Goal: Information Seeking & Learning: Learn about a topic

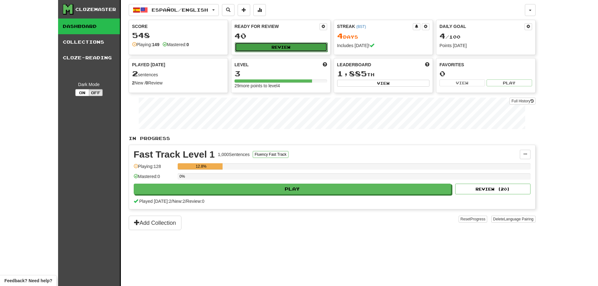
click at [265, 51] on button "Review" at bounding box center [281, 46] width 93 height 9
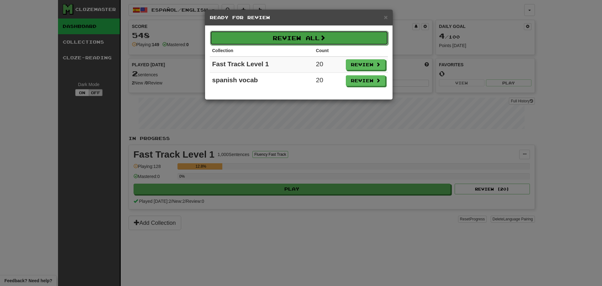
click at [317, 39] on button "Review All" at bounding box center [299, 38] width 178 height 14
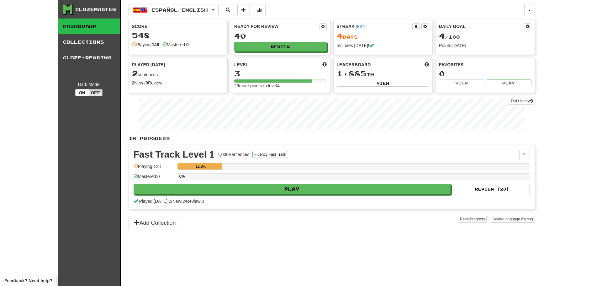
select select "********"
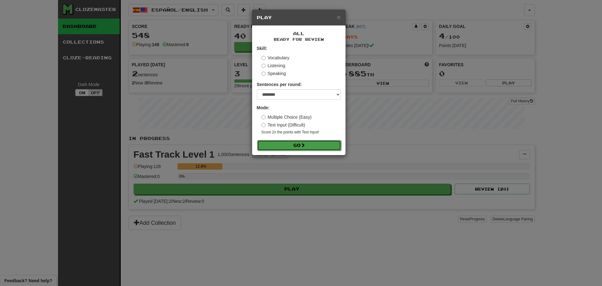
click at [300, 145] on button "Go" at bounding box center [299, 145] width 84 height 11
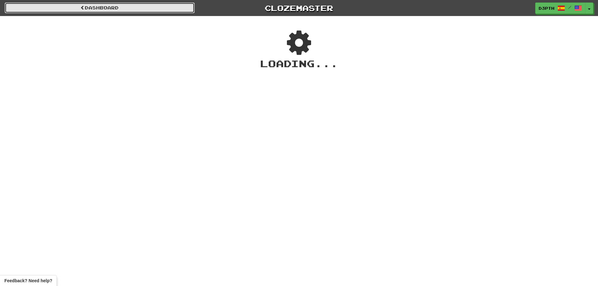
click at [107, 11] on link "Dashboard" at bounding box center [100, 8] width 190 height 11
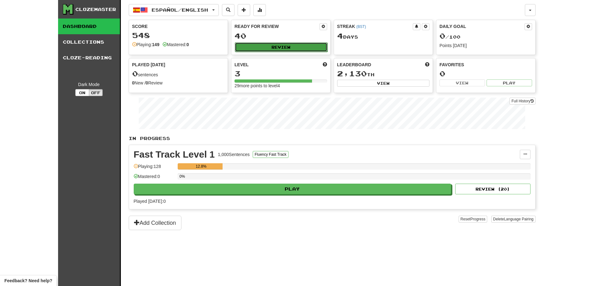
click at [264, 46] on button "Review" at bounding box center [281, 46] width 93 height 9
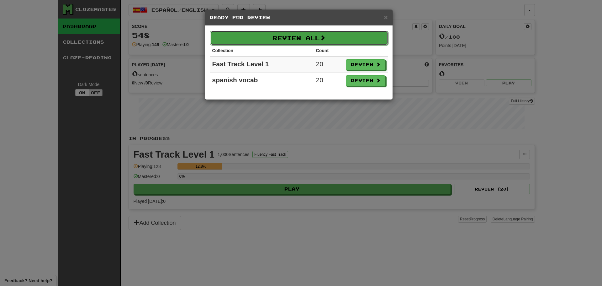
click at [346, 41] on button "Review All" at bounding box center [299, 38] width 178 height 14
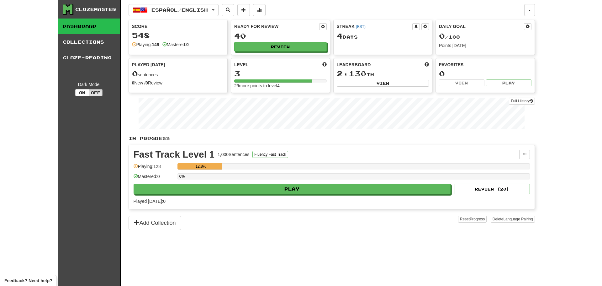
select select "********"
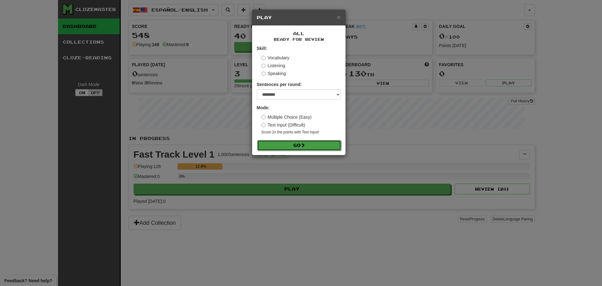
click at [308, 140] on button "Go" at bounding box center [299, 145] width 84 height 11
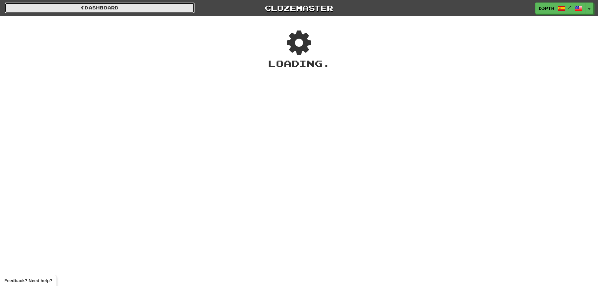
click at [147, 8] on link "Dashboard" at bounding box center [100, 8] width 190 height 11
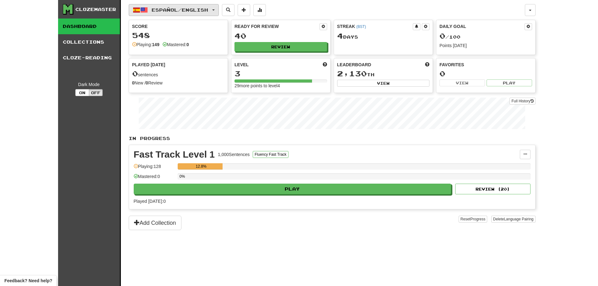
click at [164, 10] on span "Español / English" at bounding box center [180, 9] width 56 height 5
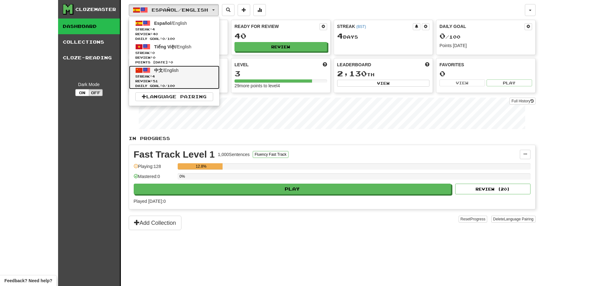
click at [172, 70] on span "中文 / English" at bounding box center [166, 70] width 24 height 5
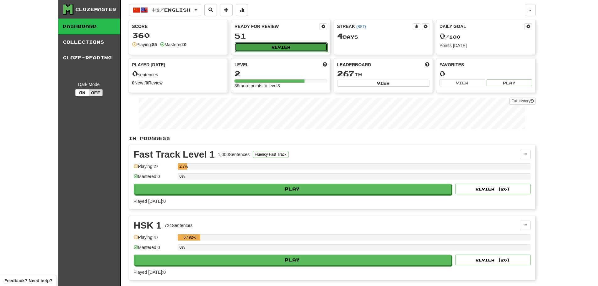
click at [274, 49] on button "Review" at bounding box center [281, 46] width 93 height 9
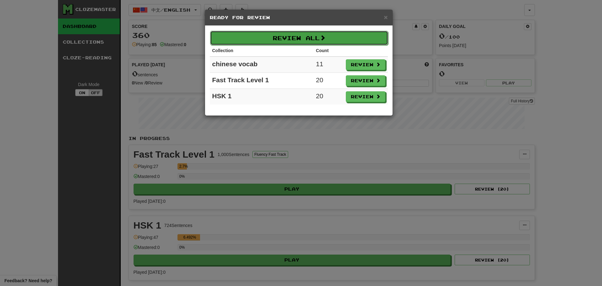
click at [333, 41] on button "Review All" at bounding box center [299, 38] width 178 height 14
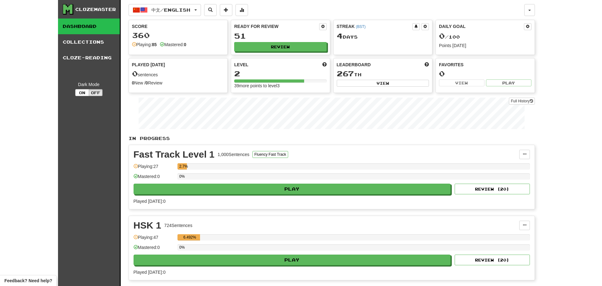
select select "********"
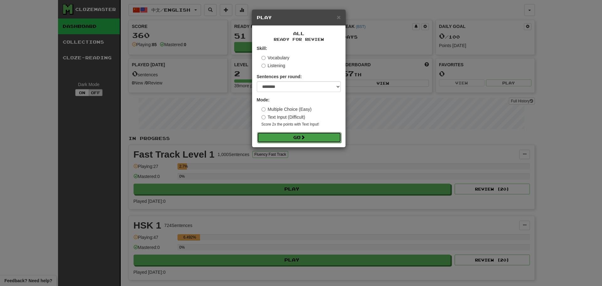
click at [307, 135] on button "Go" at bounding box center [299, 137] width 84 height 11
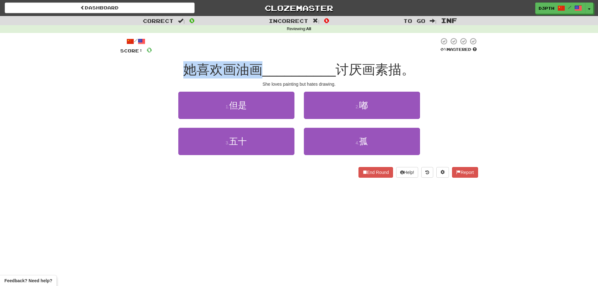
drag, startPoint x: 178, startPoint y: 71, endPoint x: 266, endPoint y: 70, distance: 88.2
click at [266, 70] on div "她喜欢画油画 __________ 讨厌画素描。" at bounding box center [299, 69] width 358 height 17
click at [379, 74] on span "讨厌画素描。" at bounding box center [374, 69] width 79 height 15
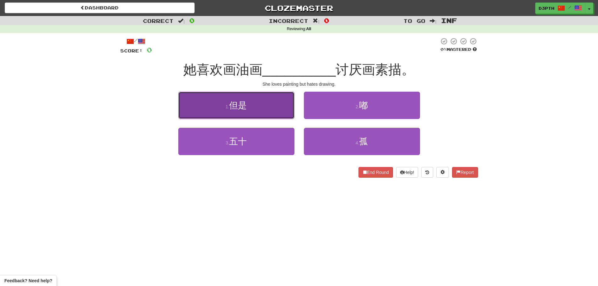
click at [248, 104] on button "1 . 但是" at bounding box center [236, 105] width 116 height 27
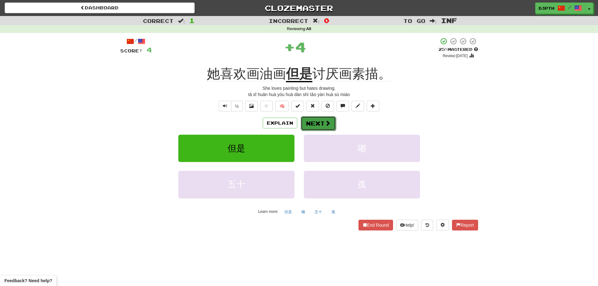
click at [314, 122] on button "Next" at bounding box center [318, 123] width 35 height 14
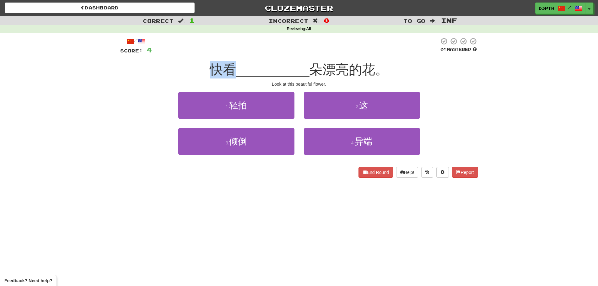
drag, startPoint x: 202, startPoint y: 68, endPoint x: 232, endPoint y: 67, distance: 29.8
click at [232, 67] on div "快看 __________ 朵漂亮的花。" at bounding box center [299, 69] width 358 height 17
click at [212, 74] on span "快看" at bounding box center [223, 69] width 26 height 15
drag, startPoint x: 212, startPoint y: 74, endPoint x: 234, endPoint y: 73, distance: 22.0
click at [234, 73] on div "快看 __________ 朵漂亮的花。" at bounding box center [299, 69] width 358 height 17
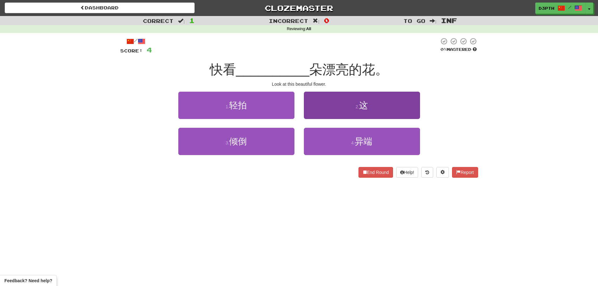
drag, startPoint x: 269, startPoint y: 79, endPoint x: 323, endPoint y: 94, distance: 56.0
click at [275, 81] on div "/ Score: 4 0 % Mastered 快看 __________ 朵漂亮的花。 Look at this beautiful flower. 1 .…" at bounding box center [299, 107] width 358 height 140
click at [324, 95] on button "2 . 这" at bounding box center [362, 105] width 116 height 27
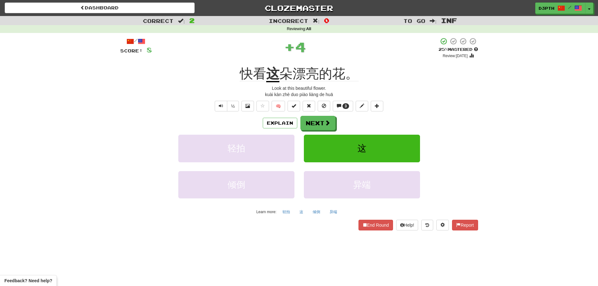
click at [385, 116] on div "Explain Next" at bounding box center [299, 123] width 358 height 14
click at [311, 121] on button "Next" at bounding box center [318, 123] width 35 height 14
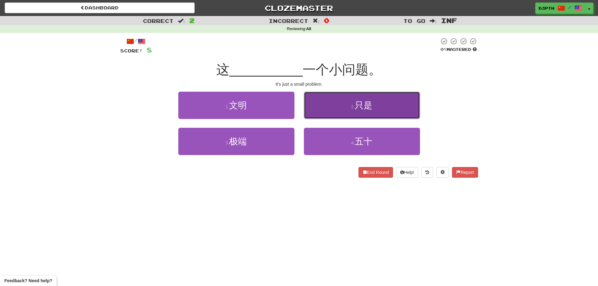
click at [323, 101] on button "2 . 只是" at bounding box center [362, 105] width 116 height 27
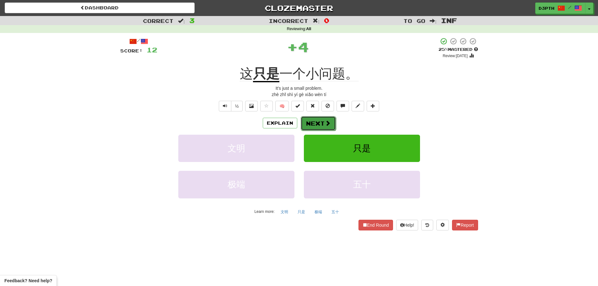
click at [316, 122] on button "Next" at bounding box center [318, 123] width 35 height 14
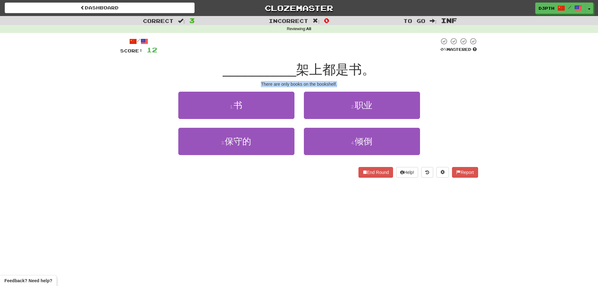
drag, startPoint x: 258, startPoint y: 81, endPoint x: 355, endPoint y: 81, distance: 97.3
click at [355, 81] on div "There are only books on the bookshelf." at bounding box center [299, 84] width 358 height 6
click at [351, 83] on div "There are only books on the bookshelf." at bounding box center [299, 84] width 358 height 6
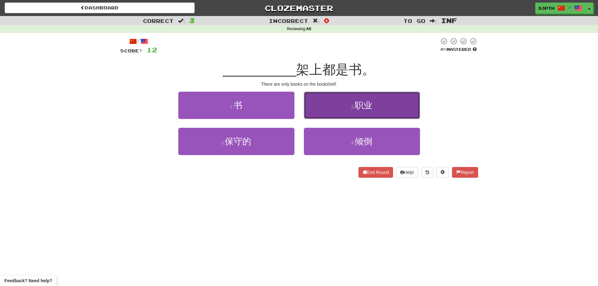
click at [325, 110] on button "2 . 职业" at bounding box center [362, 105] width 116 height 27
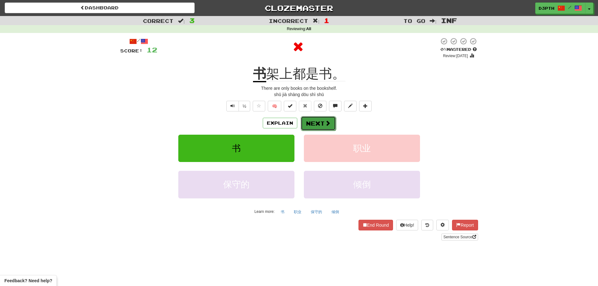
click at [308, 122] on button "Next" at bounding box center [318, 123] width 35 height 14
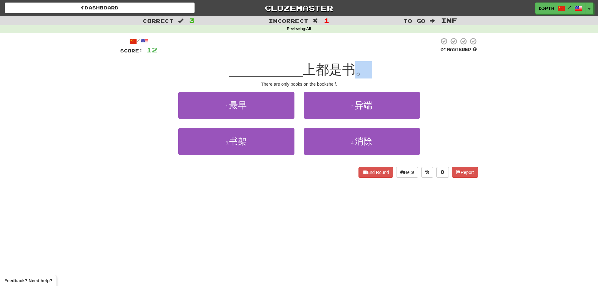
drag, startPoint x: 252, startPoint y: 83, endPoint x: 354, endPoint y: 77, distance: 101.9
click at [354, 77] on div "/ Score: 12 0 % Mastered __________ 上都是书。 There are only books on the bookshelf…" at bounding box center [299, 107] width 358 height 140
click at [353, 78] on div "/ Score: 12 0 % Mastered __________ 上都是书。 There are only books on the bookshelf…" at bounding box center [299, 107] width 358 height 140
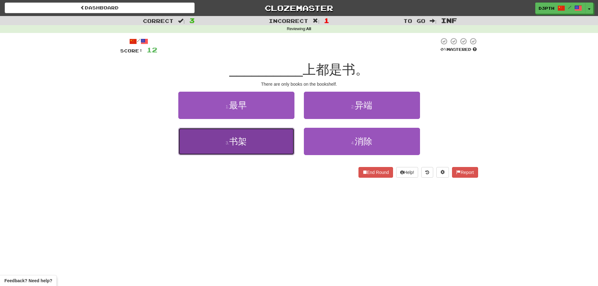
click at [261, 145] on button "3 . 书架" at bounding box center [236, 141] width 116 height 27
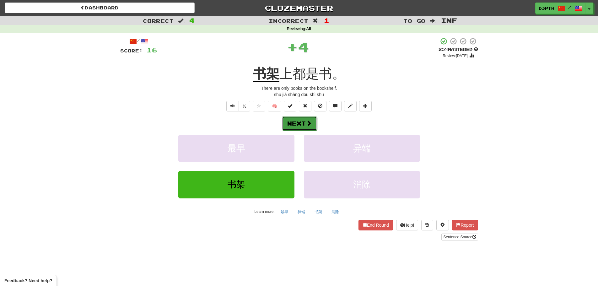
click at [301, 122] on button "Next" at bounding box center [299, 123] width 35 height 14
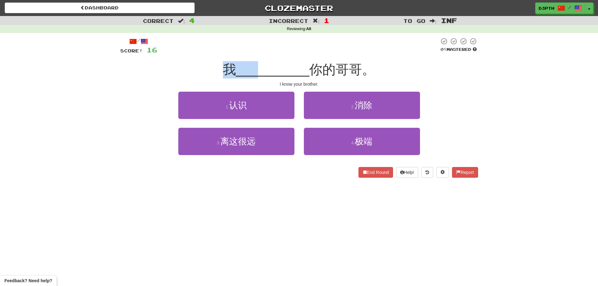
drag, startPoint x: 214, startPoint y: 69, endPoint x: 261, endPoint y: 70, distance: 47.7
click at [261, 70] on div "我 __________ 你的哥哥。" at bounding box center [299, 69] width 358 height 17
click at [311, 79] on div "/ Score: 16 0 % Mastered 我 __________ 你的哥哥。 I know your brother. 1 . 认识 2 . 消除 …" at bounding box center [299, 107] width 358 height 140
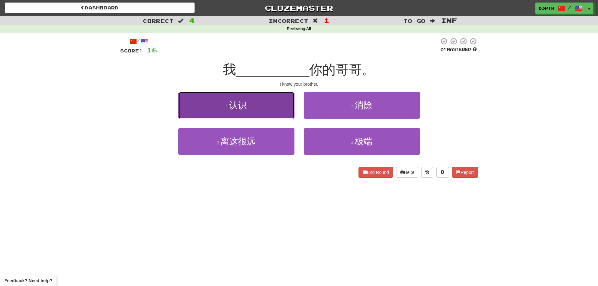
click at [263, 111] on button "1 . 认识" at bounding box center [236, 105] width 116 height 27
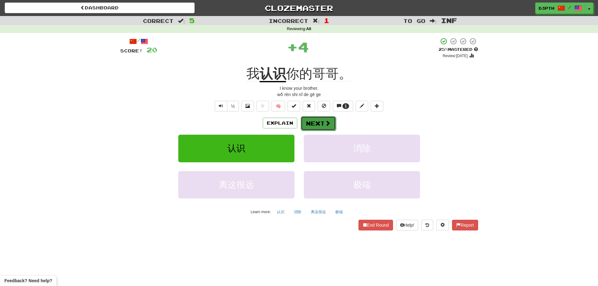
click at [302, 120] on button "Next" at bounding box center [318, 123] width 35 height 14
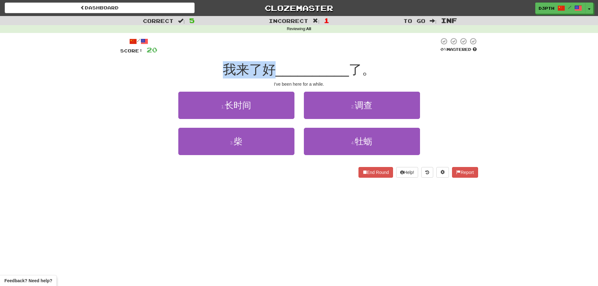
drag, startPoint x: 226, startPoint y: 67, endPoint x: 309, endPoint y: 71, distance: 83.5
click at [273, 70] on div "我来了好 __________ 了。" at bounding box center [299, 69] width 358 height 17
drag, startPoint x: 354, startPoint y: 68, endPoint x: 345, endPoint y: 76, distance: 11.6
click at [356, 67] on span "了。" at bounding box center [362, 69] width 26 height 15
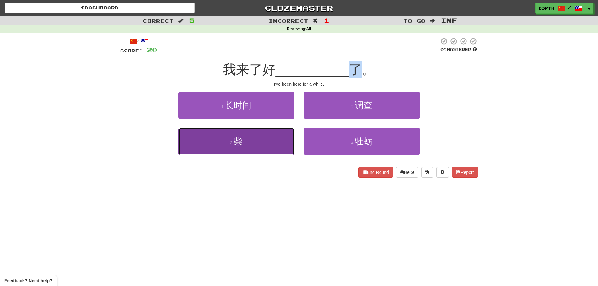
click at [268, 141] on button "3 . 柴" at bounding box center [236, 141] width 116 height 27
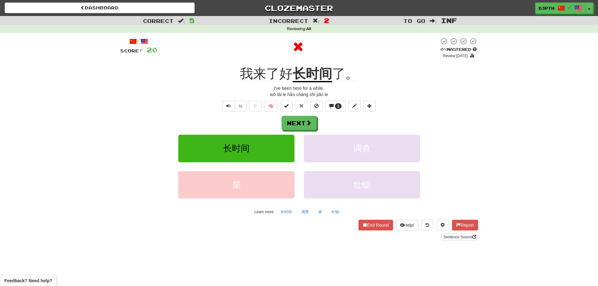
click at [336, 118] on div "Next" at bounding box center [299, 123] width 358 height 14
click at [304, 122] on button "Next" at bounding box center [299, 123] width 35 height 14
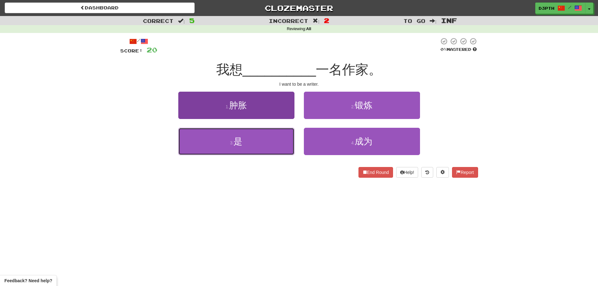
drag, startPoint x: 228, startPoint y: 133, endPoint x: 228, endPoint y: 137, distance: 3.5
click at [228, 134] on button "3 . 是" at bounding box center [236, 141] width 116 height 27
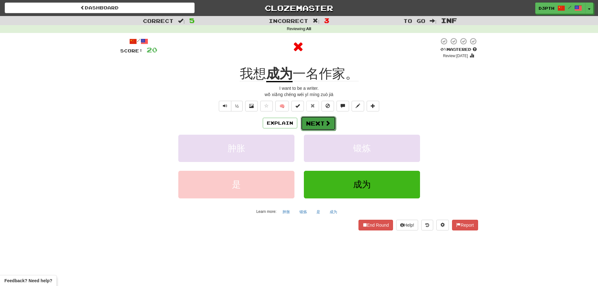
click at [314, 125] on button "Next" at bounding box center [318, 123] width 35 height 14
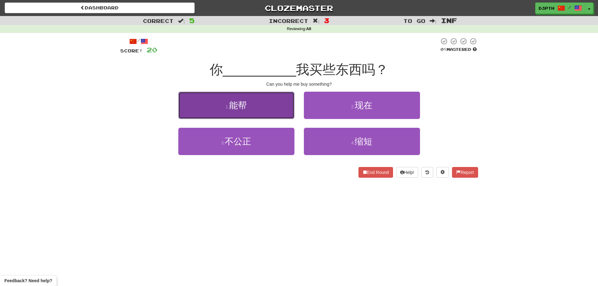
click at [263, 111] on button "1 . 能帮" at bounding box center [236, 105] width 116 height 27
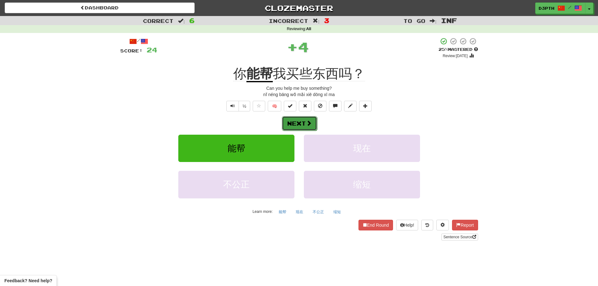
click at [294, 121] on button "Next" at bounding box center [299, 123] width 35 height 14
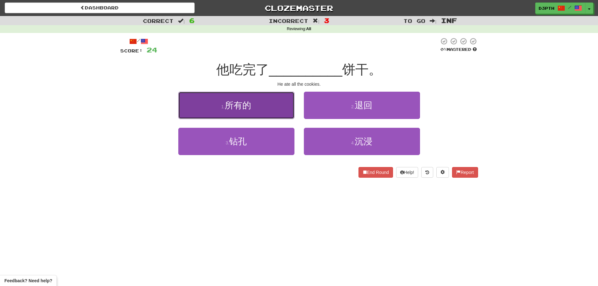
click at [272, 108] on button "1 . 所有的" at bounding box center [236, 105] width 116 height 27
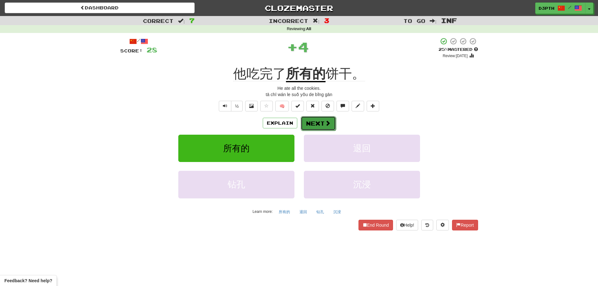
click at [316, 124] on button "Next" at bounding box center [318, 123] width 35 height 14
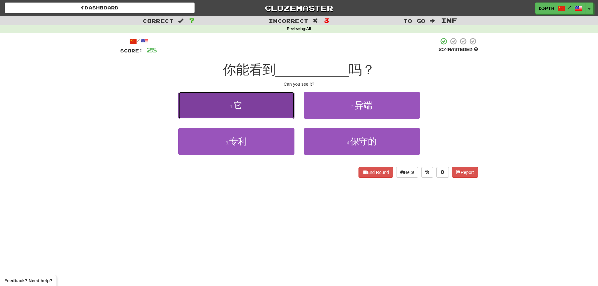
click at [249, 100] on button "1 . 它" at bounding box center [236, 105] width 116 height 27
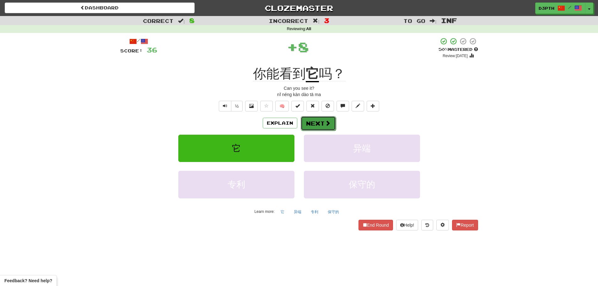
click at [319, 126] on button "Next" at bounding box center [318, 123] width 35 height 14
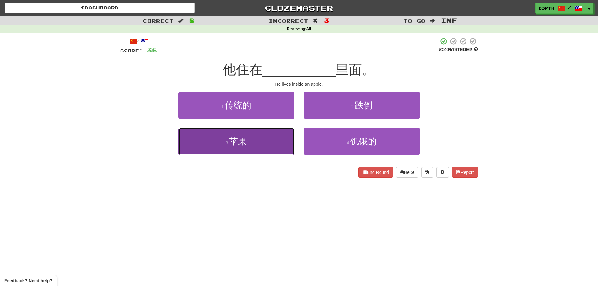
click at [262, 140] on button "3 . 苹果" at bounding box center [236, 141] width 116 height 27
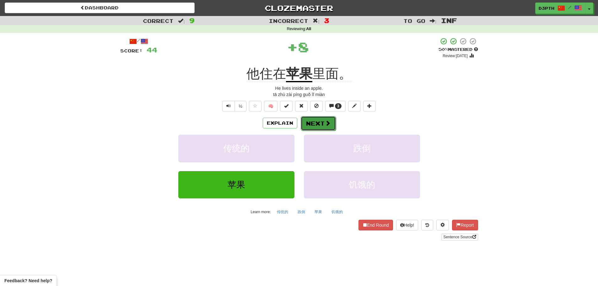
click at [325, 125] on span at bounding box center [328, 123] width 6 height 6
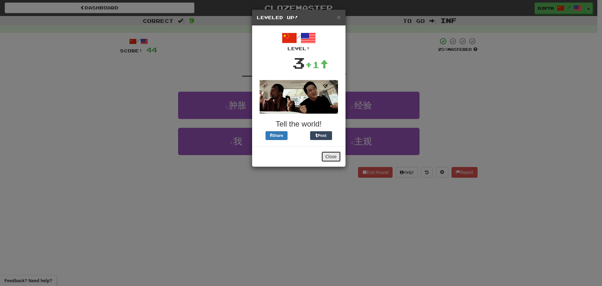
click at [334, 161] on button "Close" at bounding box center [331, 156] width 19 height 11
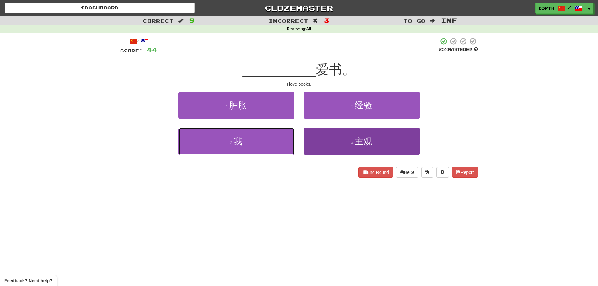
drag, startPoint x: 239, startPoint y: 143, endPoint x: 328, endPoint y: 192, distance: 101.7
click at [241, 144] on span "我" at bounding box center [237, 141] width 9 height 10
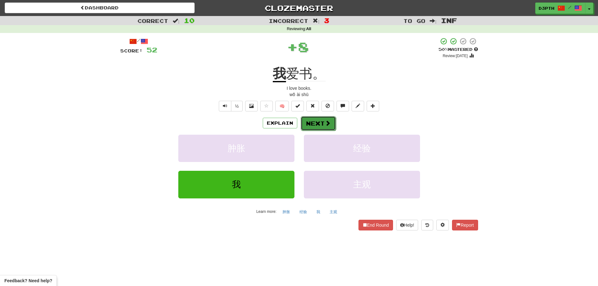
click at [313, 125] on button "Next" at bounding box center [318, 123] width 35 height 14
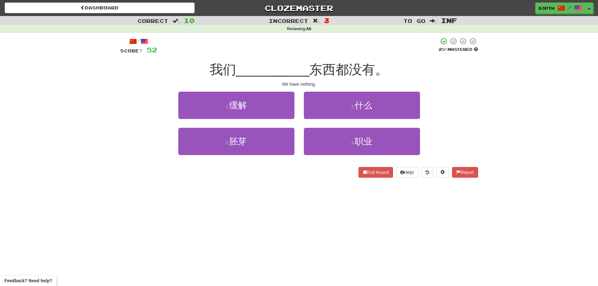
click at [263, 207] on div "Dashboard Clozemaster d3pth / Toggle Dropdown Dashboard Leaderboard Activity Fe…" at bounding box center [299, 143] width 598 height 286
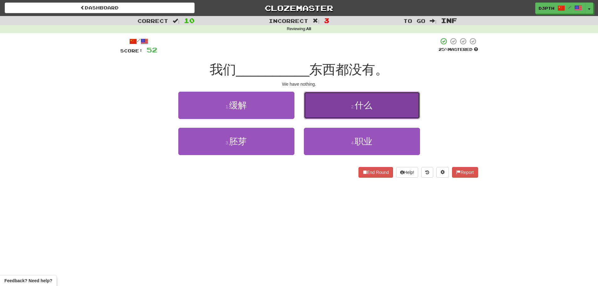
click at [344, 96] on button "2 . 什么" at bounding box center [362, 105] width 116 height 27
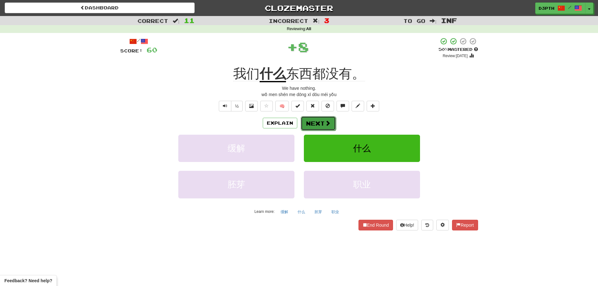
click at [320, 126] on button "Next" at bounding box center [318, 123] width 35 height 14
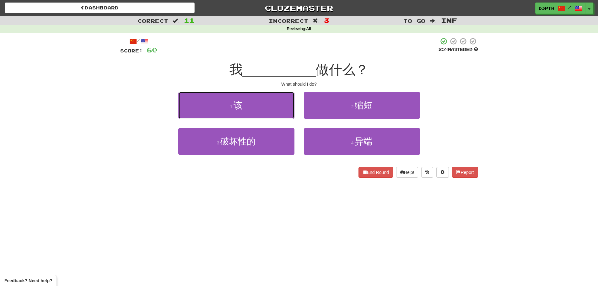
drag, startPoint x: 234, startPoint y: 96, endPoint x: 246, endPoint y: 100, distance: 12.3
click at [234, 97] on button "1 . 该" at bounding box center [236, 105] width 116 height 27
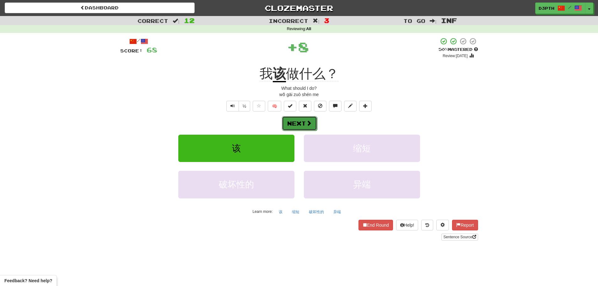
click at [296, 120] on button "Next" at bounding box center [299, 123] width 35 height 14
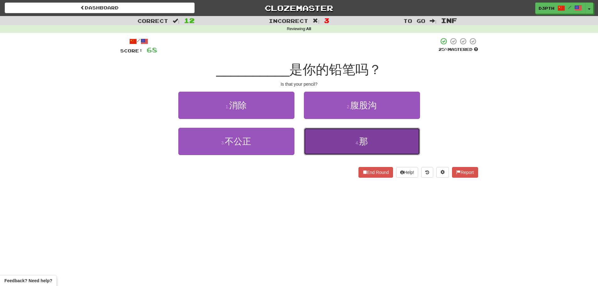
click at [342, 144] on button "4 . 那" at bounding box center [362, 141] width 116 height 27
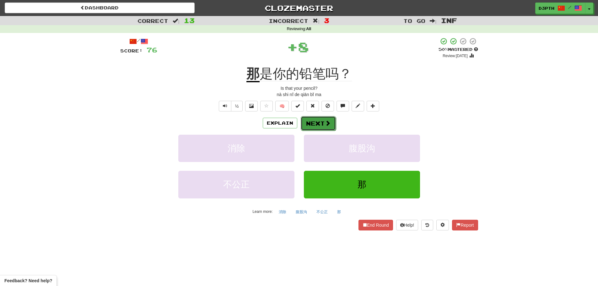
click at [313, 119] on button "Next" at bounding box center [318, 123] width 35 height 14
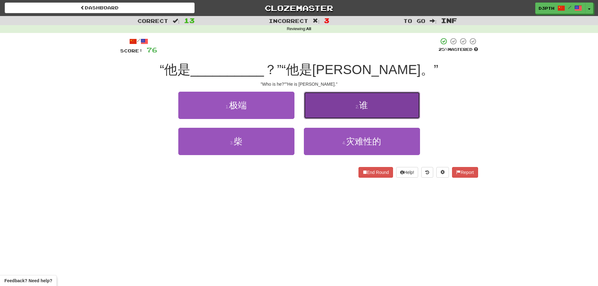
click at [329, 102] on button "2 . 谁" at bounding box center [362, 105] width 116 height 27
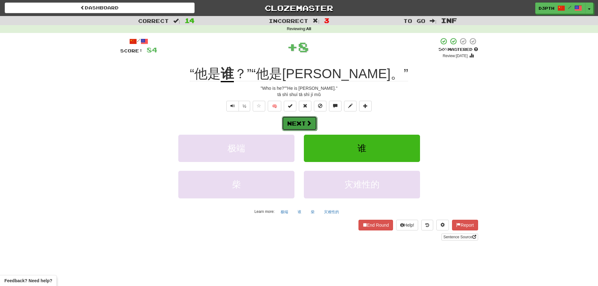
click at [303, 121] on button "Next" at bounding box center [299, 123] width 35 height 14
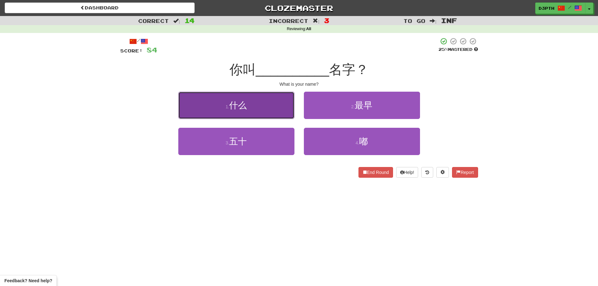
click at [274, 104] on button "1 . 什么" at bounding box center [236, 105] width 116 height 27
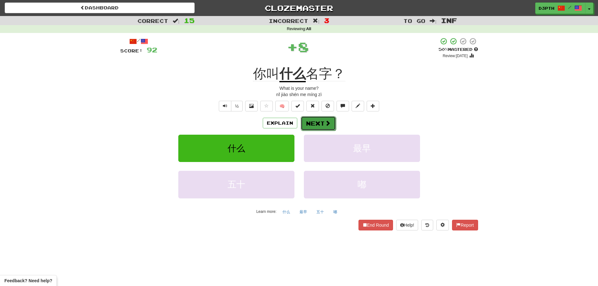
click at [322, 127] on button "Next" at bounding box center [318, 123] width 35 height 14
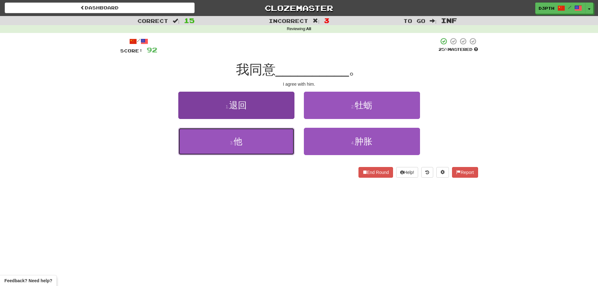
click at [215, 136] on button "3 . 他" at bounding box center [236, 141] width 116 height 27
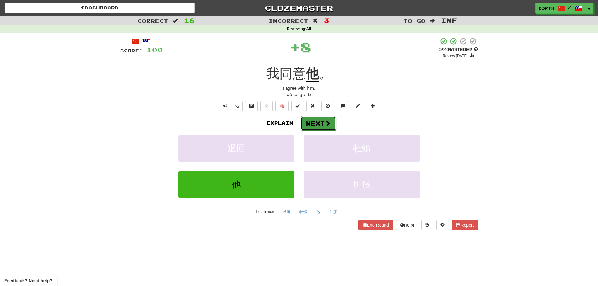
click at [309, 125] on button "Next" at bounding box center [318, 123] width 35 height 14
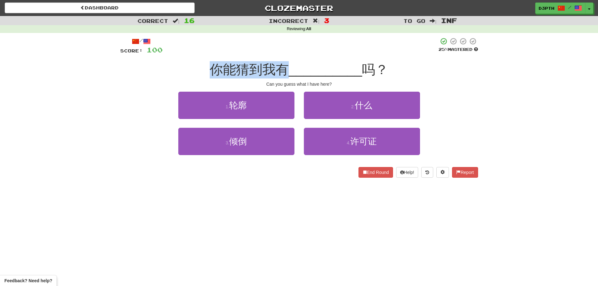
drag, startPoint x: 206, startPoint y: 70, endPoint x: 288, endPoint y: 73, distance: 81.9
click at [288, 72] on div "你能猜到我有 __________ 吗？" at bounding box center [299, 69] width 358 height 17
click at [292, 72] on span "__________" at bounding box center [325, 69] width 73 height 15
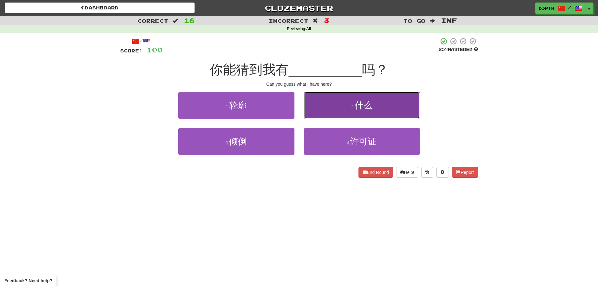
click at [346, 104] on button "2 . 什么" at bounding box center [362, 105] width 116 height 27
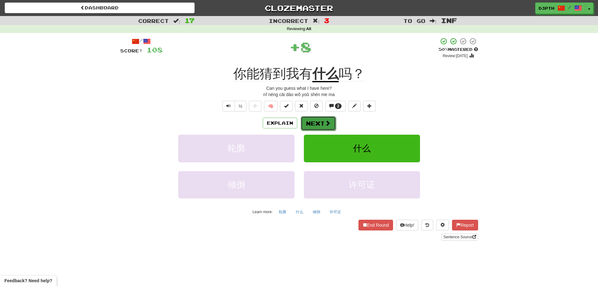
click at [316, 122] on button "Next" at bounding box center [318, 123] width 35 height 14
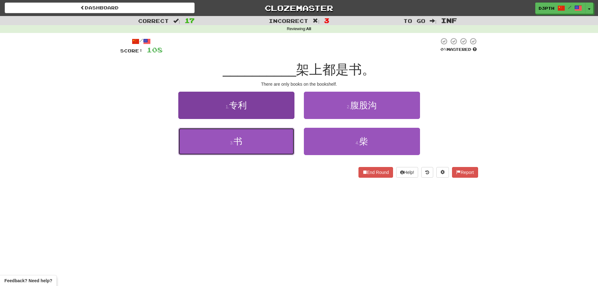
click at [261, 139] on button "3 . 书" at bounding box center [236, 141] width 116 height 27
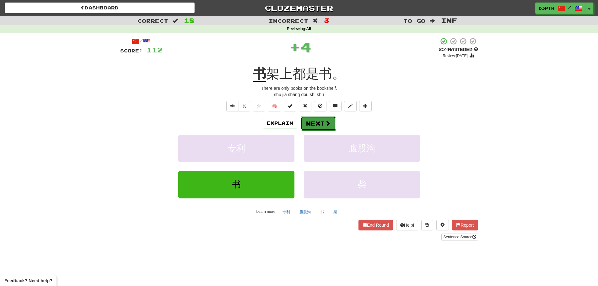
click at [312, 124] on button "Next" at bounding box center [318, 123] width 35 height 14
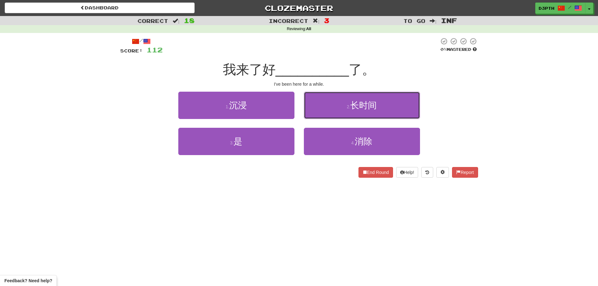
drag, startPoint x: 354, startPoint y: 107, endPoint x: 353, endPoint y: 112, distance: 5.1
click at [354, 108] on span "长时间" at bounding box center [363, 105] width 26 height 10
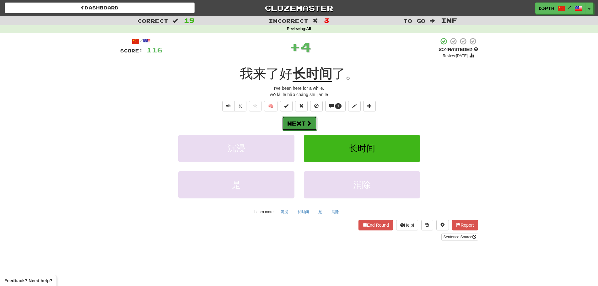
click at [298, 122] on button "Next" at bounding box center [299, 123] width 35 height 14
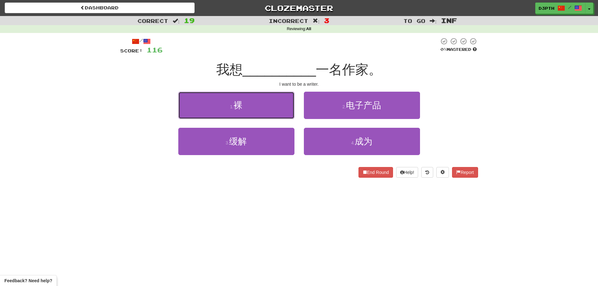
click at [267, 119] on div "1 . 裸" at bounding box center [235, 110] width 125 height 36
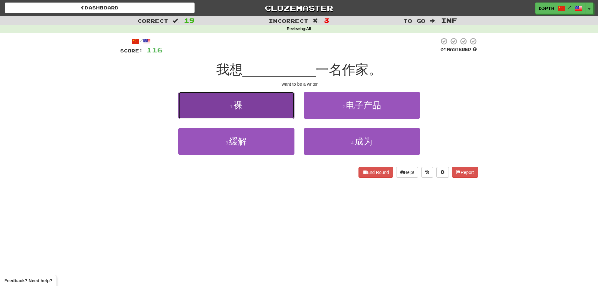
click at [264, 114] on button "1 . 裸" at bounding box center [236, 105] width 116 height 27
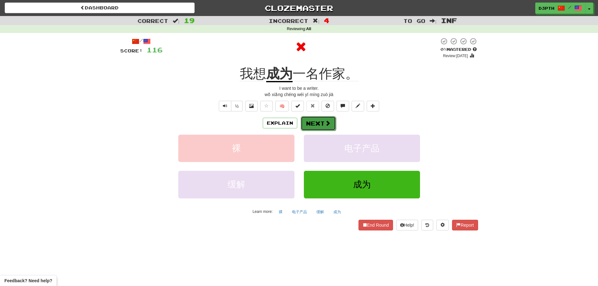
click at [314, 117] on button "Next" at bounding box center [318, 123] width 35 height 14
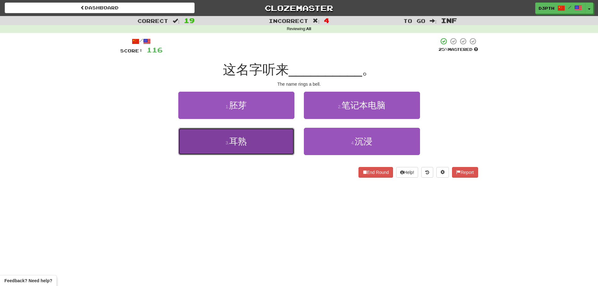
click at [253, 144] on button "3 . 耳熟" at bounding box center [236, 141] width 116 height 27
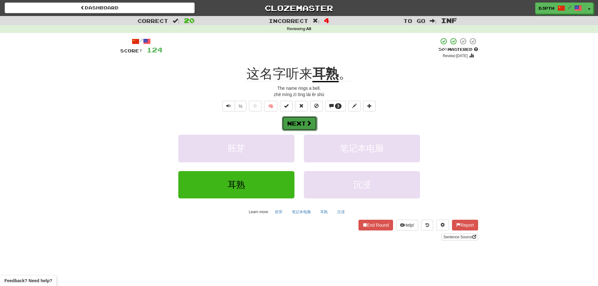
click at [293, 117] on button "Next" at bounding box center [299, 123] width 35 height 14
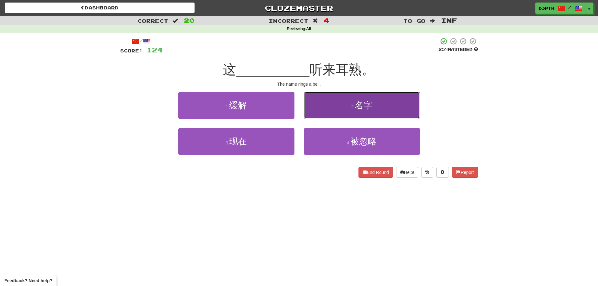
click at [339, 113] on button "2 . 名字" at bounding box center [362, 105] width 116 height 27
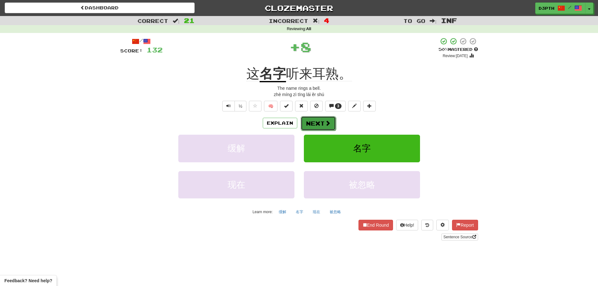
click at [314, 120] on button "Next" at bounding box center [318, 123] width 35 height 14
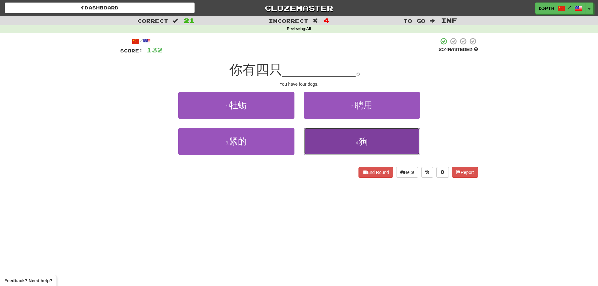
click at [356, 141] on small "4 ." at bounding box center [357, 142] width 4 height 5
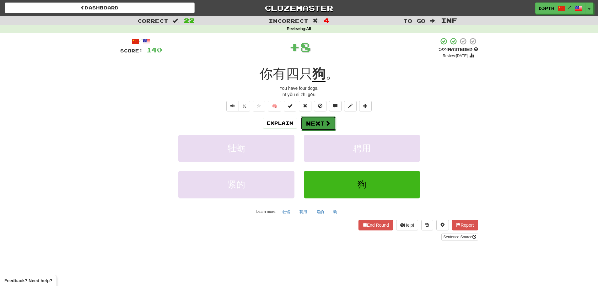
click at [314, 117] on button "Next" at bounding box center [318, 123] width 35 height 14
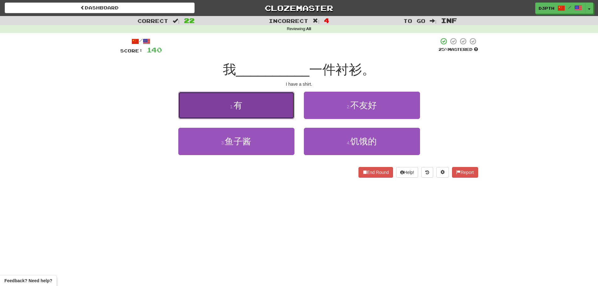
click at [249, 106] on button "1 . 有" at bounding box center [236, 105] width 116 height 27
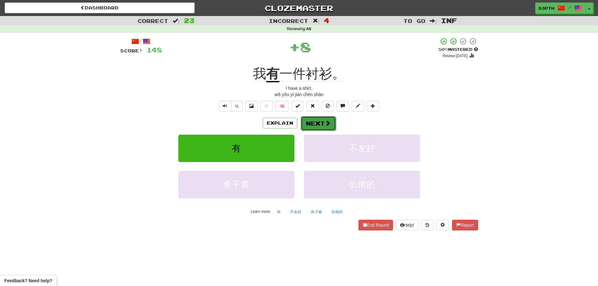
click at [330, 128] on button "Next" at bounding box center [318, 123] width 35 height 14
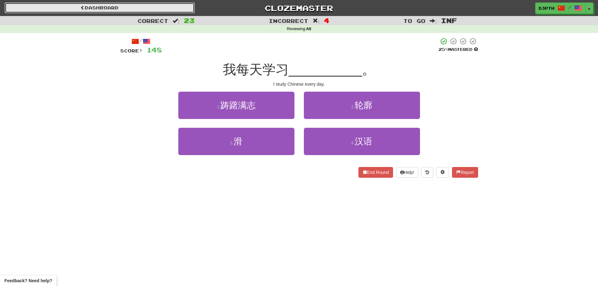
click at [105, 10] on link "Dashboard" at bounding box center [100, 8] width 190 height 11
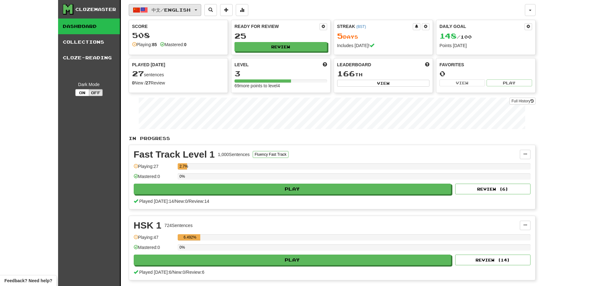
click at [170, 11] on span "中文 / English" at bounding box center [171, 9] width 39 height 5
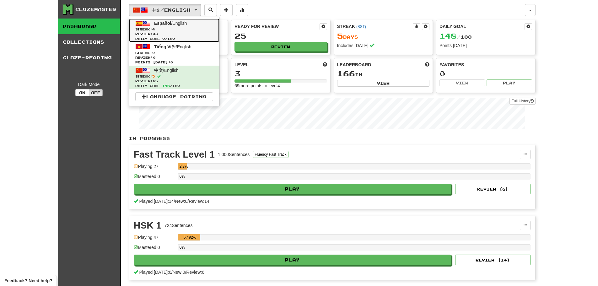
click at [177, 29] on span "Streak: 4" at bounding box center [174, 29] width 78 height 5
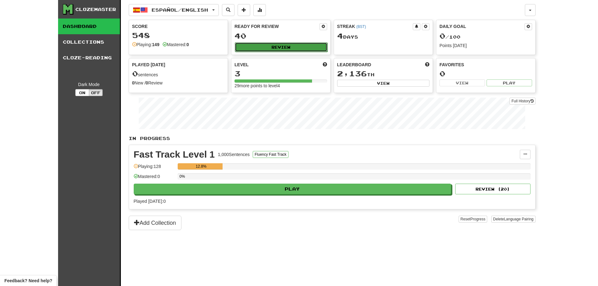
click at [277, 45] on button "Review" at bounding box center [281, 46] width 93 height 9
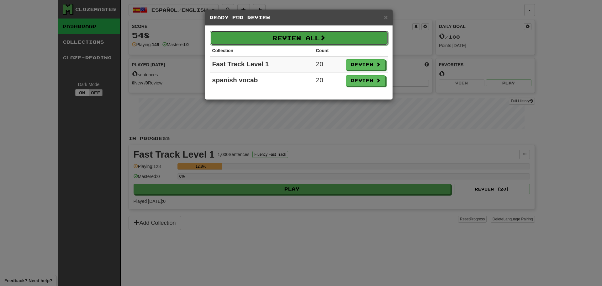
click at [333, 38] on button "Review All" at bounding box center [299, 38] width 178 height 14
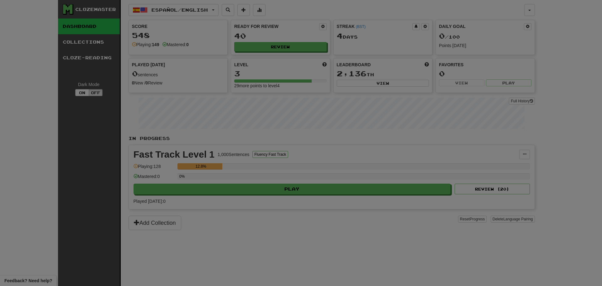
select select "********"
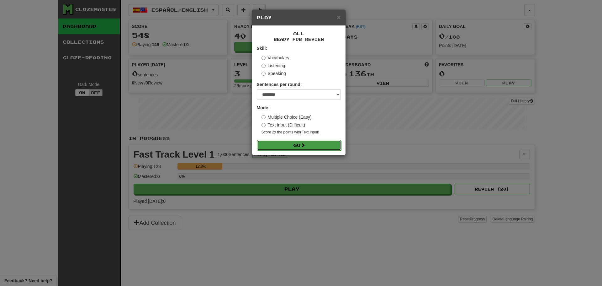
click at [301, 143] on button "Go" at bounding box center [299, 145] width 84 height 11
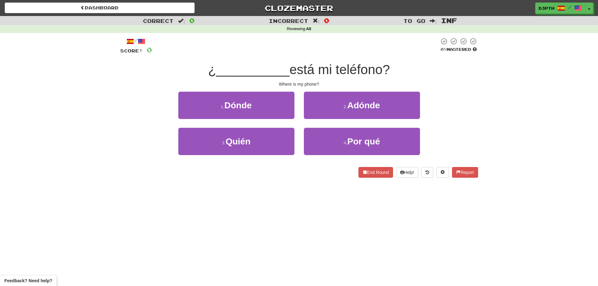
click at [317, 247] on div "Dashboard Clozemaster d3pth / Toggle Dropdown Dashboard Leaderboard Activity Fe…" at bounding box center [299, 143] width 598 height 286
click at [72, 109] on div "Correct : 0 Incorrect : 0 To go : Inf Reviewing : All / Score: 0 0 % Mastered ¿…" at bounding box center [299, 101] width 598 height 170
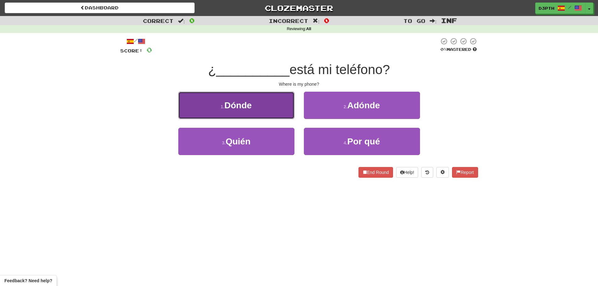
click at [269, 110] on button "1 . Dónde" at bounding box center [236, 105] width 116 height 27
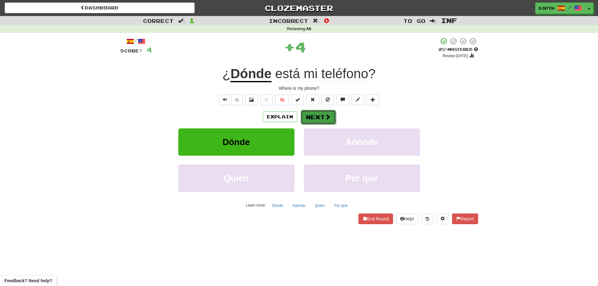
click at [317, 114] on button "Next" at bounding box center [318, 117] width 35 height 14
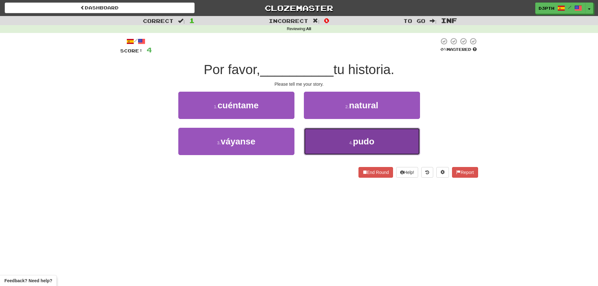
click at [341, 145] on button "4 . pudo" at bounding box center [362, 141] width 116 height 27
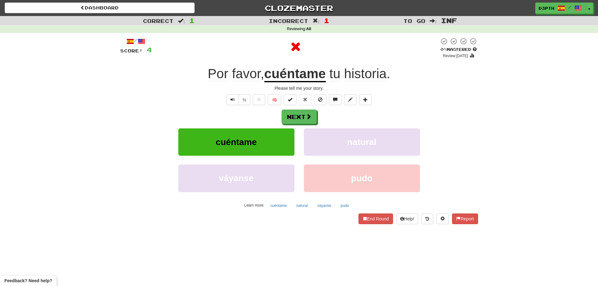
click at [288, 71] on u "cuéntame" at bounding box center [294, 74] width 61 height 16
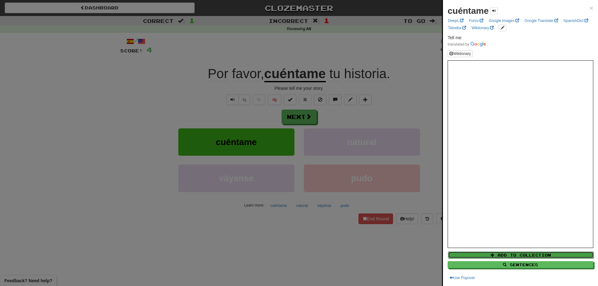
click at [497, 256] on button "Add to Collection" at bounding box center [521, 254] width 146 height 7
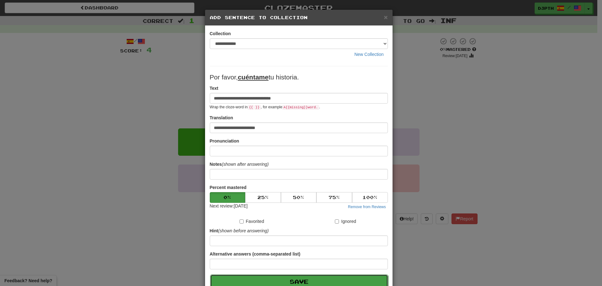
click at [327, 280] on button "Save" at bounding box center [299, 281] width 178 height 14
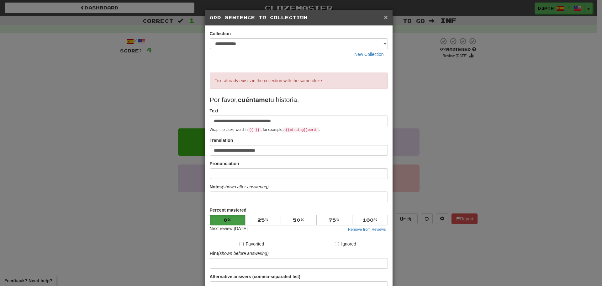
click at [384, 20] on span "×" at bounding box center [386, 16] width 4 height 7
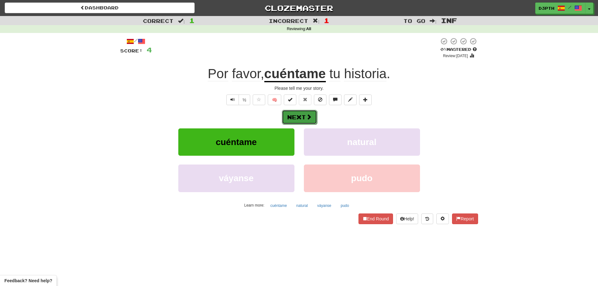
click at [291, 112] on button "Next" at bounding box center [299, 117] width 35 height 14
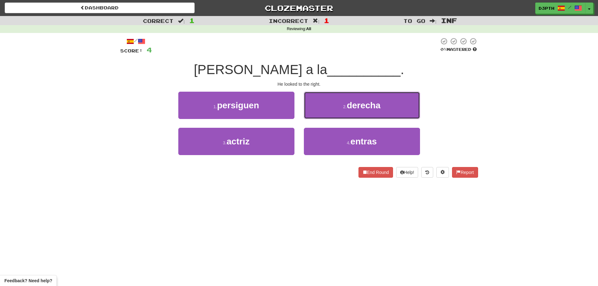
drag, startPoint x: 354, startPoint y: 105, endPoint x: 355, endPoint y: 109, distance: 3.9
click at [354, 105] on span "derecha" at bounding box center [364, 105] width 34 height 10
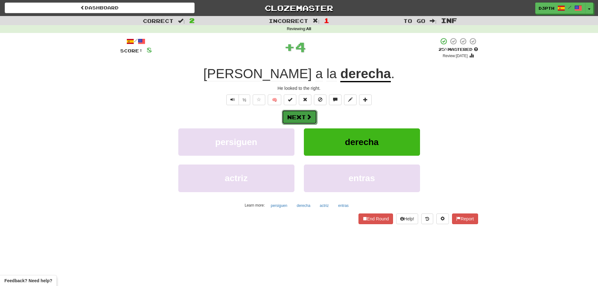
click at [309, 123] on button "Next" at bounding box center [299, 117] width 35 height 14
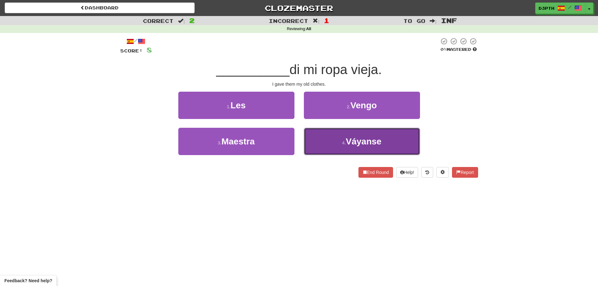
click at [344, 144] on small "4 ." at bounding box center [344, 142] width 4 height 5
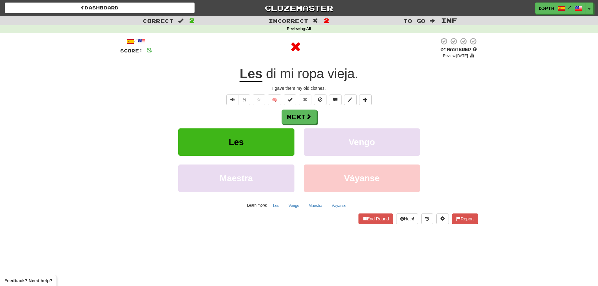
click at [248, 74] on u "Les" at bounding box center [250, 74] width 23 height 16
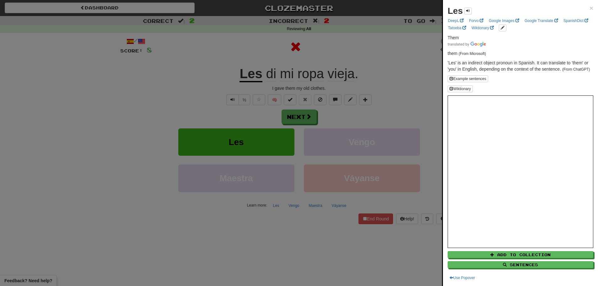
click at [375, 76] on div at bounding box center [299, 143] width 598 height 286
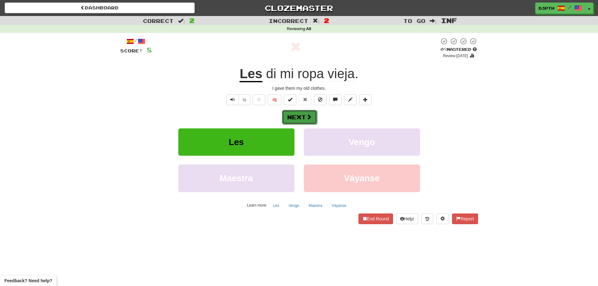
click at [293, 112] on button "Next" at bounding box center [299, 117] width 35 height 14
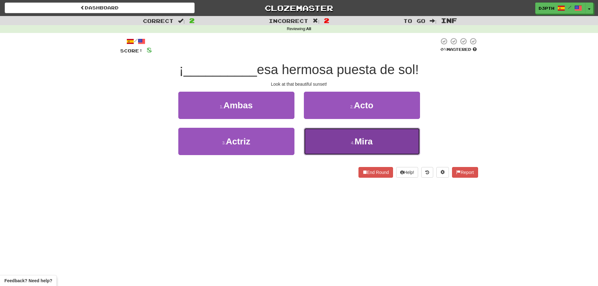
click at [353, 135] on button "4 . Mira" at bounding box center [362, 141] width 116 height 27
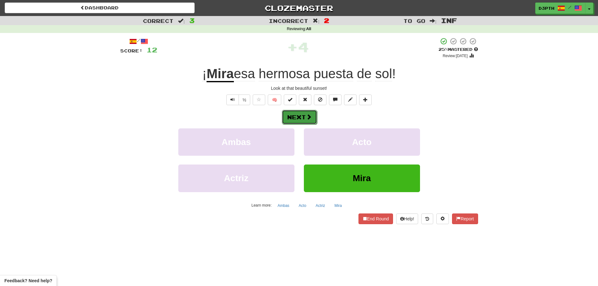
click at [304, 118] on button "Next" at bounding box center [299, 117] width 35 height 14
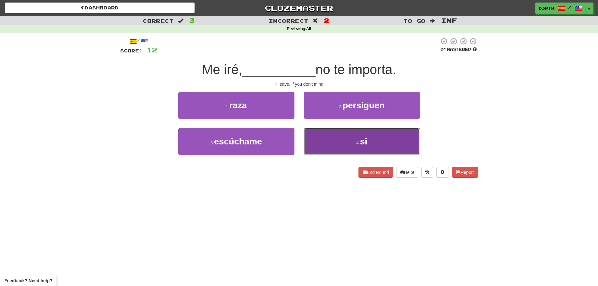
click at [330, 142] on button "4 . si" at bounding box center [362, 141] width 116 height 27
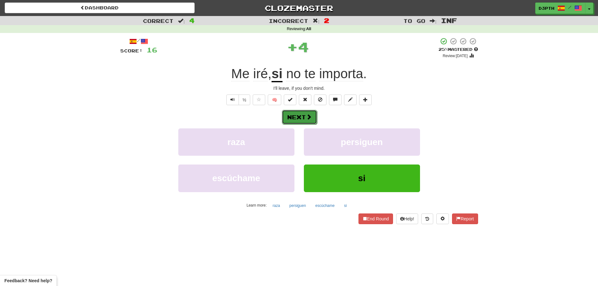
click at [292, 114] on button "Next" at bounding box center [299, 117] width 35 height 14
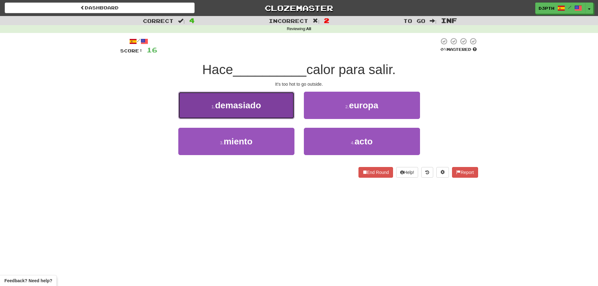
click at [249, 104] on span "demasiado" at bounding box center [238, 105] width 46 height 10
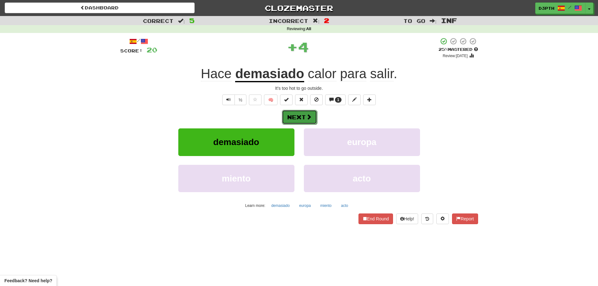
click at [306, 116] on span at bounding box center [309, 117] width 6 height 6
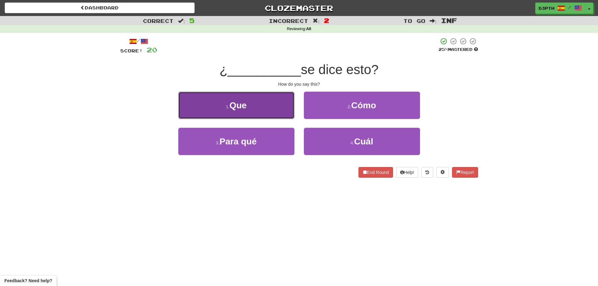
click at [273, 102] on button "1 . Que" at bounding box center [236, 105] width 116 height 27
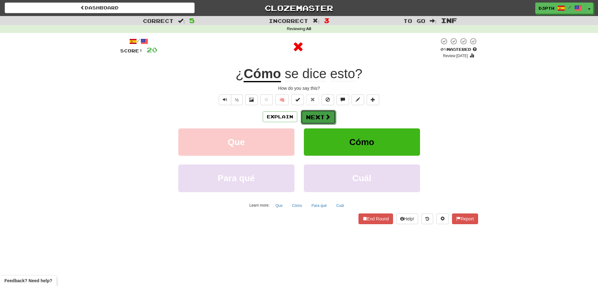
click at [323, 116] on button "Next" at bounding box center [318, 117] width 35 height 14
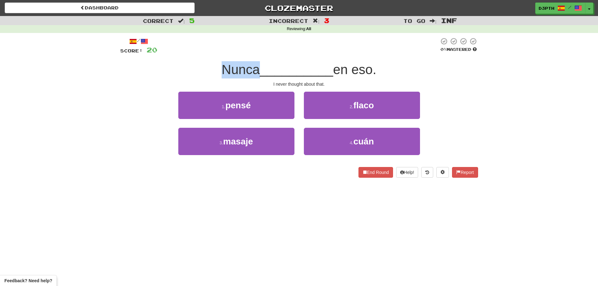
drag, startPoint x: 214, startPoint y: 67, endPoint x: 257, endPoint y: 74, distance: 42.9
click at [257, 74] on div "Nunca __________ en eso." at bounding box center [299, 69] width 358 height 17
click at [269, 84] on div "I never thought about that." at bounding box center [299, 84] width 358 height 6
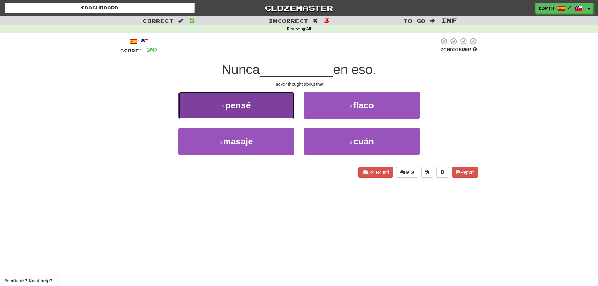
click at [240, 102] on span "pensé" at bounding box center [237, 105] width 25 height 10
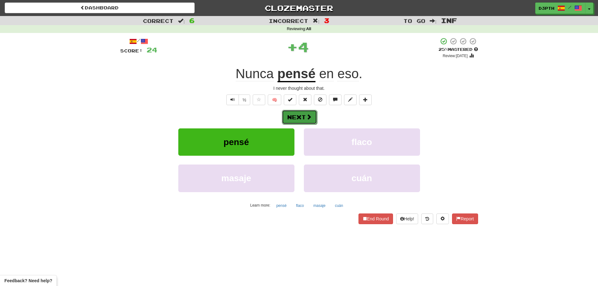
click at [309, 117] on span at bounding box center [309, 117] width 6 height 6
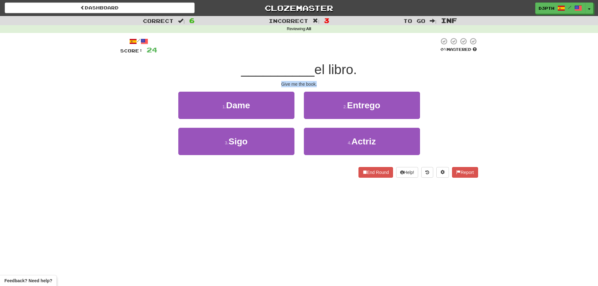
drag, startPoint x: 279, startPoint y: 84, endPoint x: 327, endPoint y: 83, distance: 47.7
click at [327, 83] on div "Give me the book." at bounding box center [299, 84] width 358 height 6
click at [361, 78] on div "__________ el libro." at bounding box center [299, 69] width 358 height 17
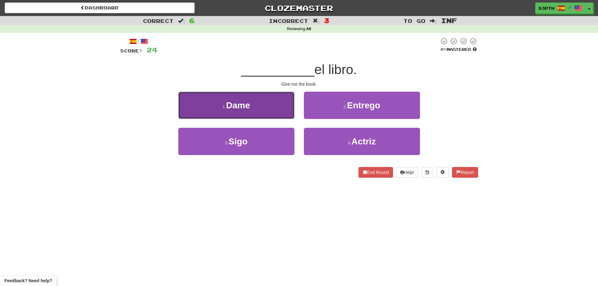
click at [249, 104] on span "Dame" at bounding box center [238, 105] width 24 height 10
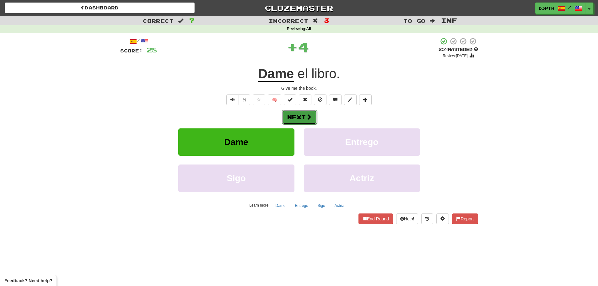
click at [295, 116] on button "Next" at bounding box center [299, 117] width 35 height 14
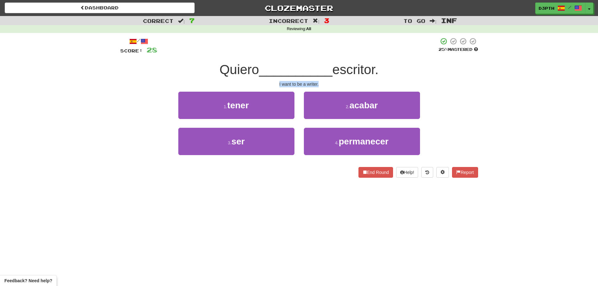
drag, startPoint x: 268, startPoint y: 85, endPoint x: 328, endPoint y: 85, distance: 59.9
click at [324, 86] on div "I want to be a writer." at bounding box center [299, 84] width 358 height 6
drag, startPoint x: 332, startPoint y: 83, endPoint x: 287, endPoint y: 80, distance: 45.3
click at [332, 83] on div "I want to be a writer." at bounding box center [299, 84] width 358 height 6
click at [309, 86] on div "I want to be a writer." at bounding box center [299, 84] width 358 height 6
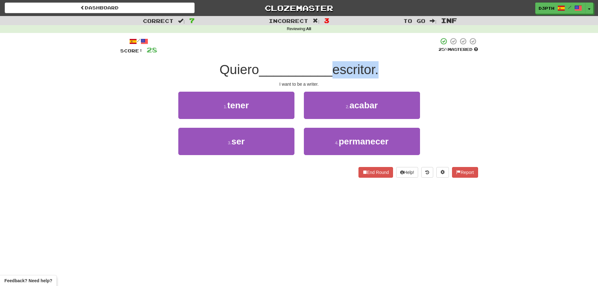
drag, startPoint x: 330, startPoint y: 73, endPoint x: 380, endPoint y: 73, distance: 49.6
click at [380, 73] on div "Quiero __________ escritor." at bounding box center [299, 69] width 358 height 17
drag, startPoint x: 397, startPoint y: 72, endPoint x: 394, endPoint y: 78, distance: 6.7
click at [397, 74] on div "Quiero __________ escritor." at bounding box center [299, 69] width 358 height 17
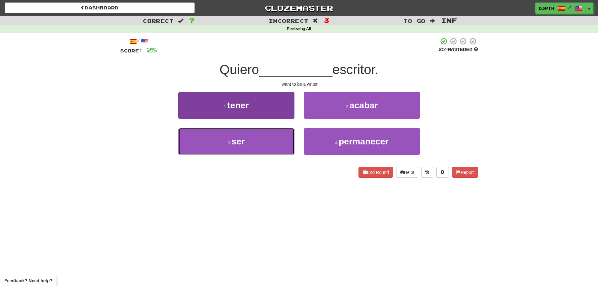
click at [254, 139] on button "3 . ser" at bounding box center [236, 141] width 116 height 27
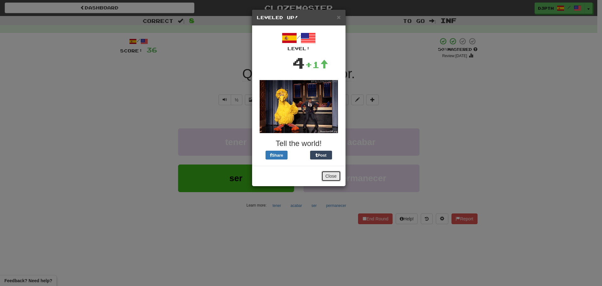
click at [331, 174] on button "Close" at bounding box center [331, 176] width 19 height 11
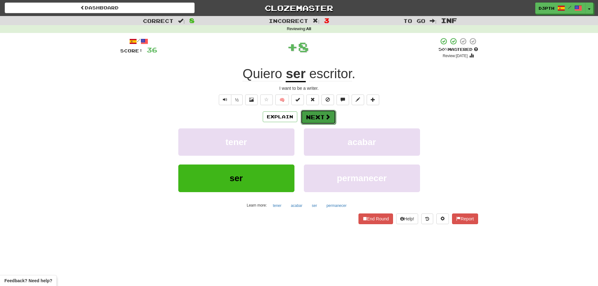
click at [317, 119] on button "Next" at bounding box center [318, 117] width 35 height 14
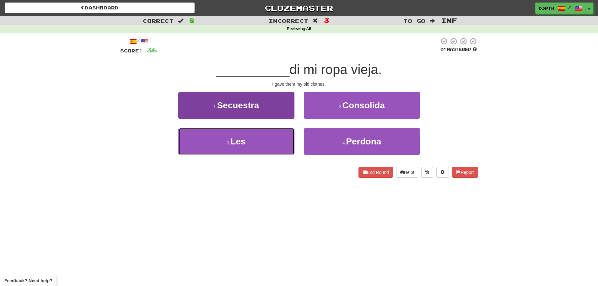
click at [265, 134] on button "3 . Les" at bounding box center [236, 141] width 116 height 27
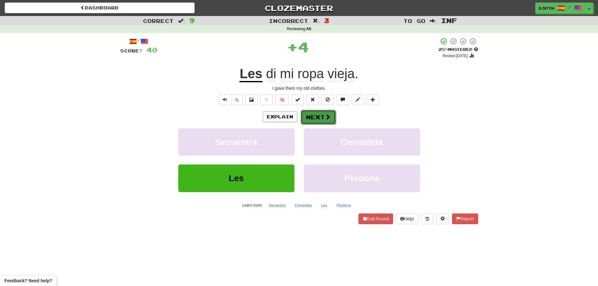
click at [315, 112] on button "Next" at bounding box center [318, 117] width 35 height 14
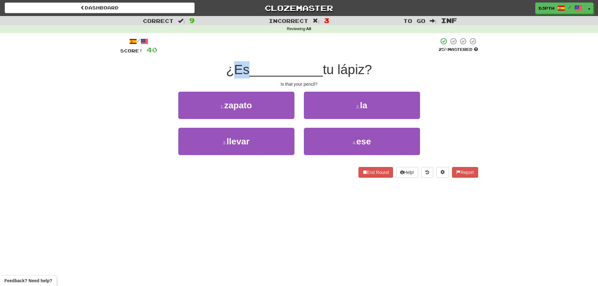
drag, startPoint x: 233, startPoint y: 70, endPoint x: 243, endPoint y: 71, distance: 10.4
click at [243, 71] on span "¿Es" at bounding box center [238, 69] width 24 height 15
click at [284, 78] on div "/ Score: 40 25 % Mastered ¿Es __________ tu lápiz? Is that your pencil? 1 . zap…" at bounding box center [299, 107] width 358 height 140
drag, startPoint x: 371, startPoint y: 66, endPoint x: 367, endPoint y: 88, distance: 22.2
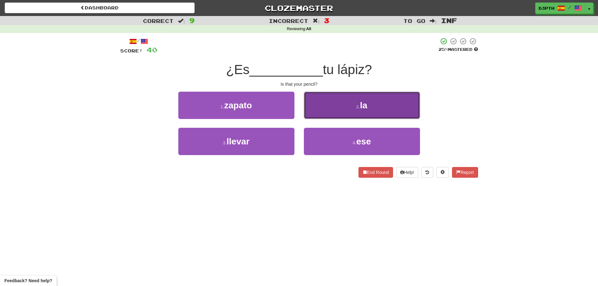
click at [364, 105] on span "la" at bounding box center [363, 105] width 7 height 10
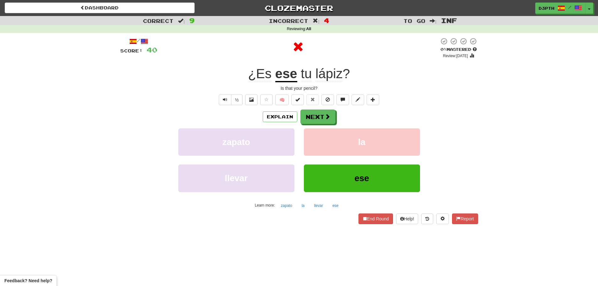
click at [291, 80] on u "ese" at bounding box center [286, 74] width 22 height 16
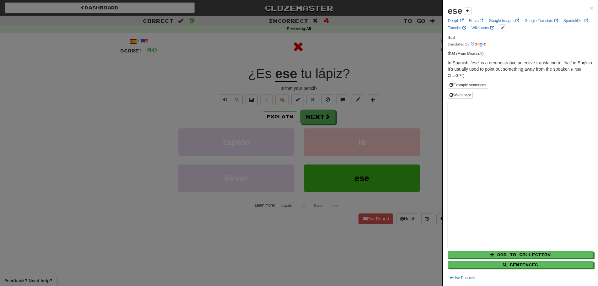
drag, startPoint x: 345, startPoint y: 86, endPoint x: 317, endPoint y: 95, distance: 29.4
click at [344, 86] on div at bounding box center [299, 143] width 598 height 286
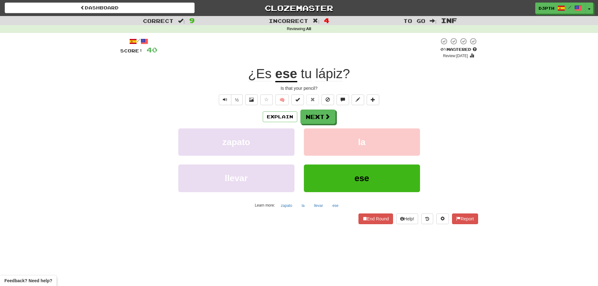
click at [285, 74] on u "ese" at bounding box center [286, 74] width 22 height 16
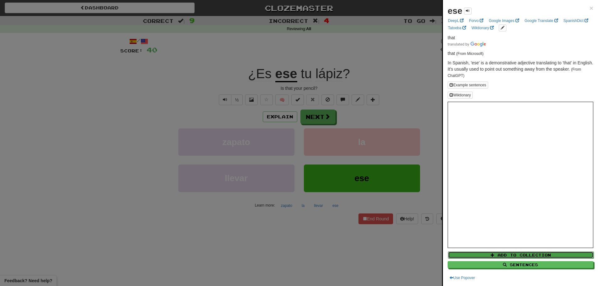
click at [490, 256] on span at bounding box center [492, 255] width 4 height 4
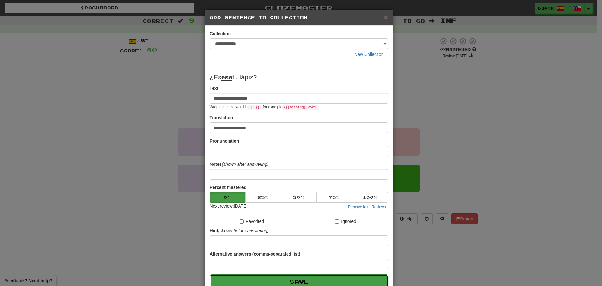
click at [344, 284] on button "Save" at bounding box center [299, 281] width 178 height 14
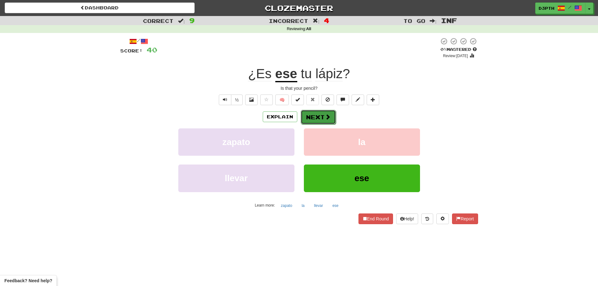
click at [303, 118] on button "Next" at bounding box center [318, 117] width 35 height 14
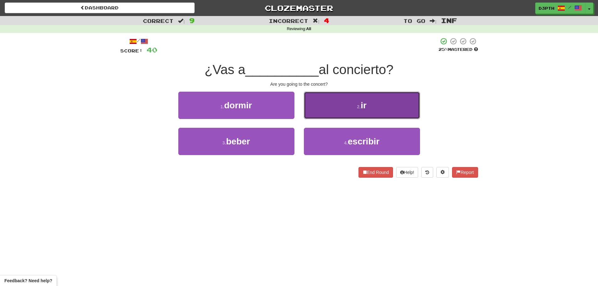
click at [325, 102] on button "2 . ir" at bounding box center [362, 105] width 116 height 27
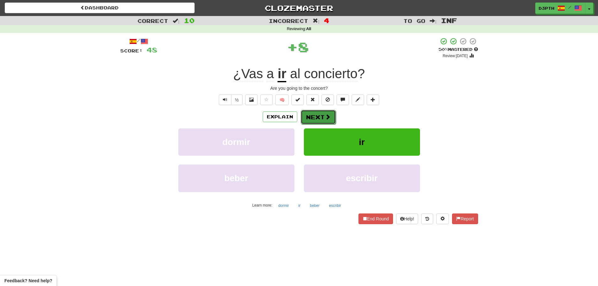
click at [310, 114] on button "Next" at bounding box center [318, 117] width 35 height 14
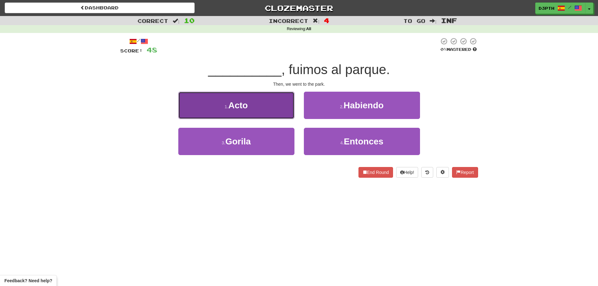
click at [264, 106] on button "1 . Acto" at bounding box center [236, 105] width 116 height 27
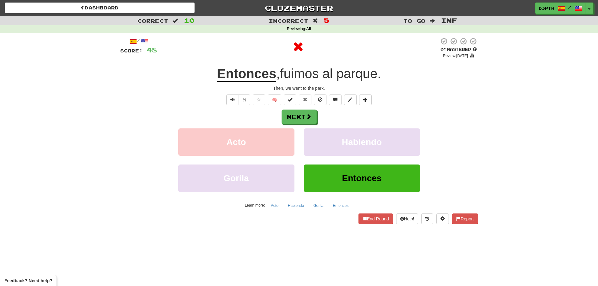
click at [247, 76] on u "Entonces" at bounding box center [246, 74] width 59 height 16
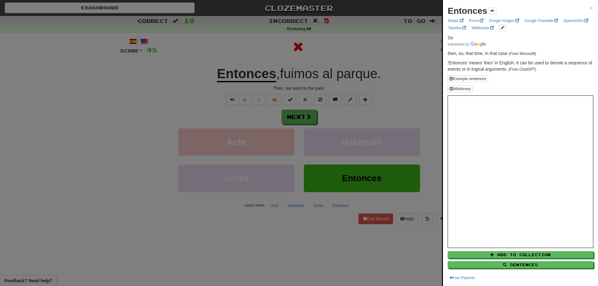
click at [388, 88] on div at bounding box center [299, 143] width 598 height 286
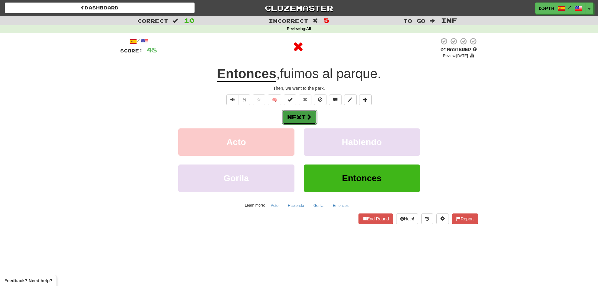
click at [292, 114] on button "Next" at bounding box center [299, 117] width 35 height 14
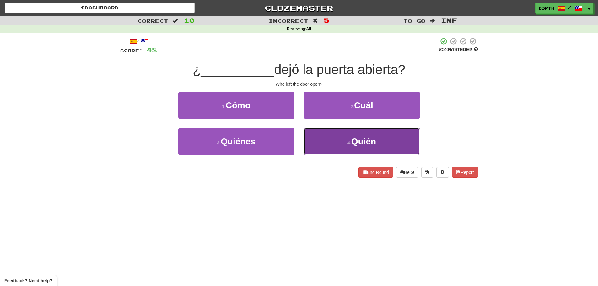
click at [344, 128] on button "4 . Quién" at bounding box center [362, 141] width 116 height 27
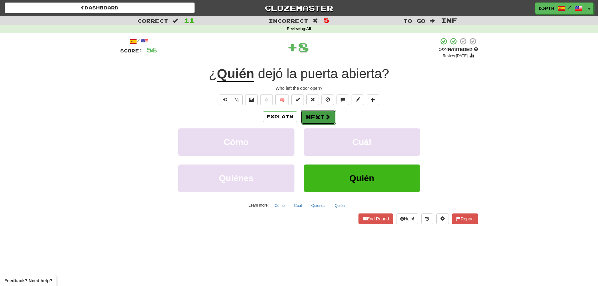
click at [316, 123] on button "Next" at bounding box center [318, 117] width 35 height 14
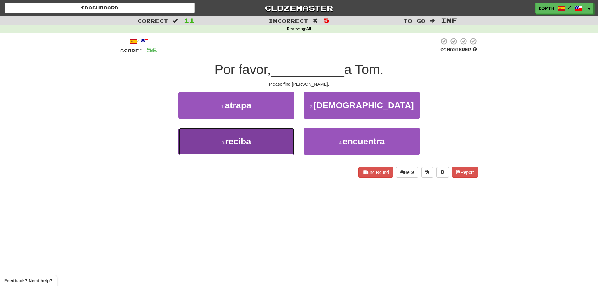
click at [267, 140] on button "3 . reciba" at bounding box center [236, 141] width 116 height 27
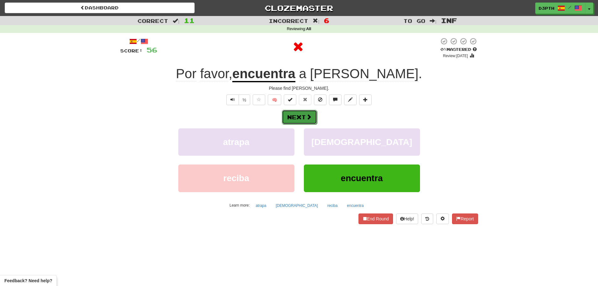
click at [285, 117] on button "Next" at bounding box center [299, 117] width 35 height 14
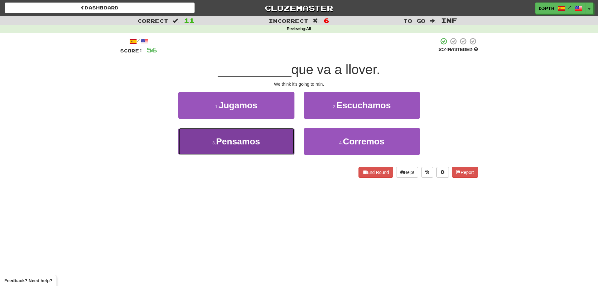
click at [254, 145] on span "Pensamos" at bounding box center [238, 141] width 44 height 10
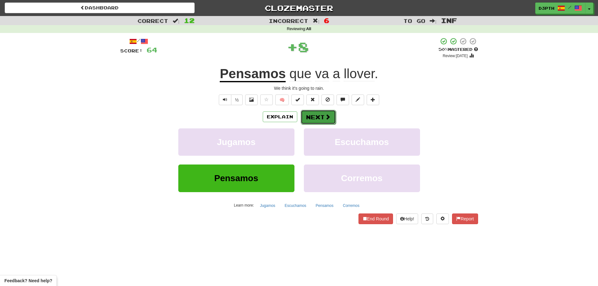
click at [322, 116] on button "Next" at bounding box center [318, 117] width 35 height 14
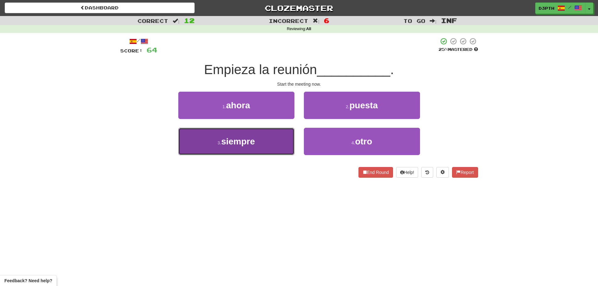
click at [266, 142] on button "3 . siempre" at bounding box center [236, 141] width 116 height 27
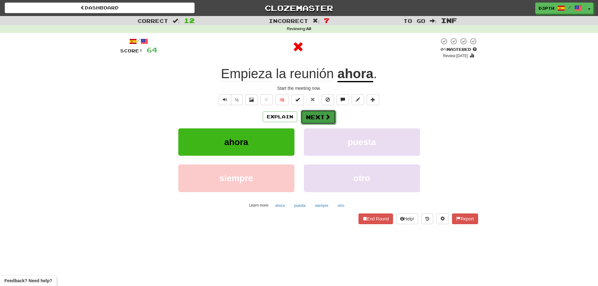
click at [315, 116] on button "Next" at bounding box center [318, 117] width 35 height 14
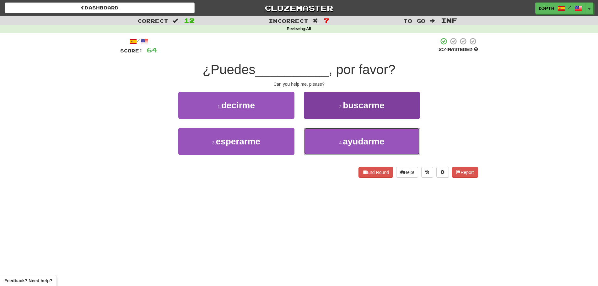
click at [354, 140] on span "ayudarme" at bounding box center [363, 141] width 41 height 10
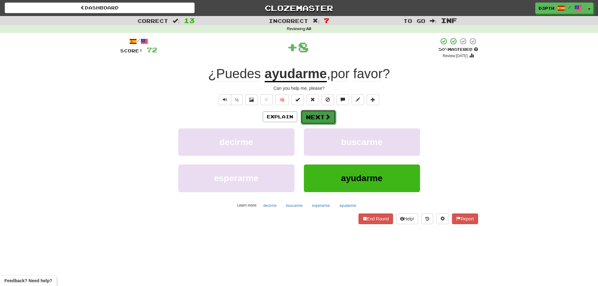
click at [320, 112] on button "Next" at bounding box center [318, 117] width 35 height 14
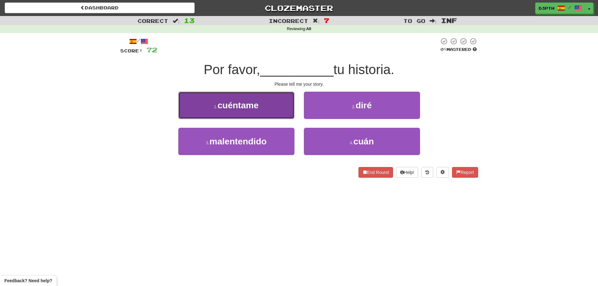
click at [268, 101] on button "1 . cuéntame" at bounding box center [236, 105] width 116 height 27
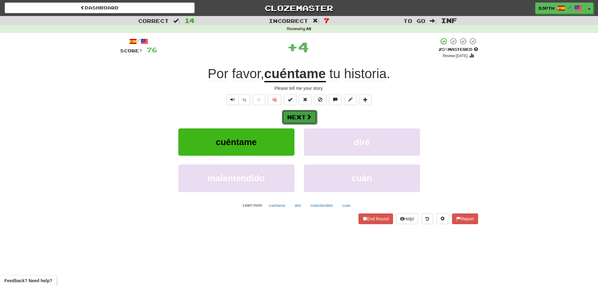
click at [305, 115] on button "Next" at bounding box center [299, 117] width 35 height 14
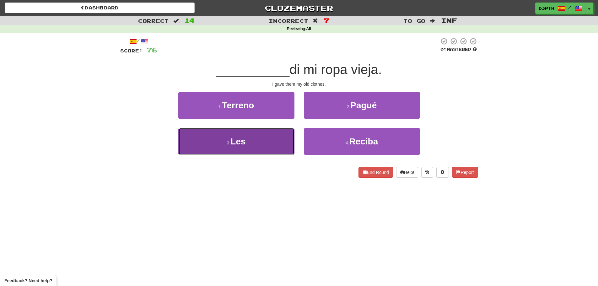
click at [266, 147] on button "3 . Les" at bounding box center [236, 141] width 116 height 27
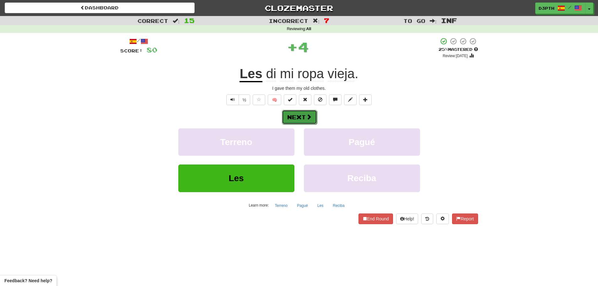
click at [309, 123] on button "Next" at bounding box center [299, 117] width 35 height 14
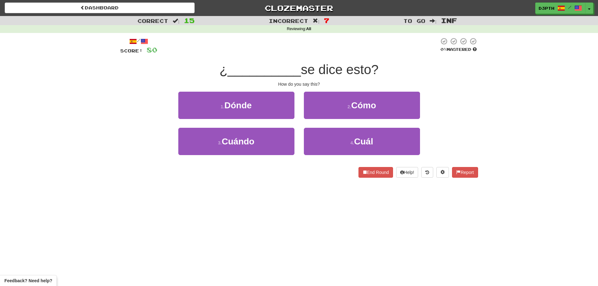
drag, startPoint x: 303, startPoint y: 181, endPoint x: 273, endPoint y: 183, distance: 30.1
click at [298, 180] on div "/ Score: 80 0 % Mastered ¿ __________ se dice esto? How do you say this? 1 . Dó…" at bounding box center [299, 109] width 358 height 153
click at [267, 93] on button "1 . Dónde" at bounding box center [236, 105] width 116 height 27
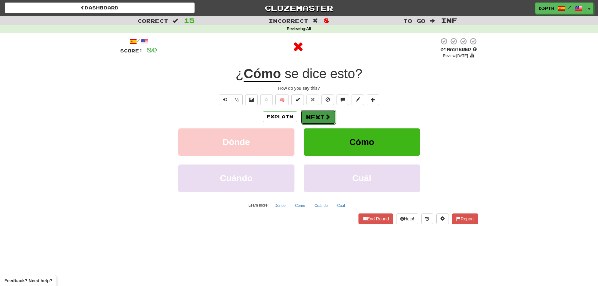
click at [312, 116] on button "Next" at bounding box center [318, 117] width 35 height 14
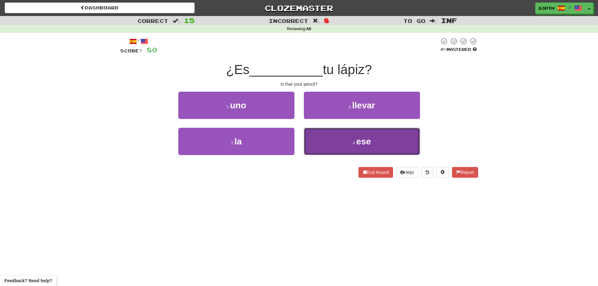
click at [332, 151] on button "4 . ese" at bounding box center [362, 141] width 116 height 27
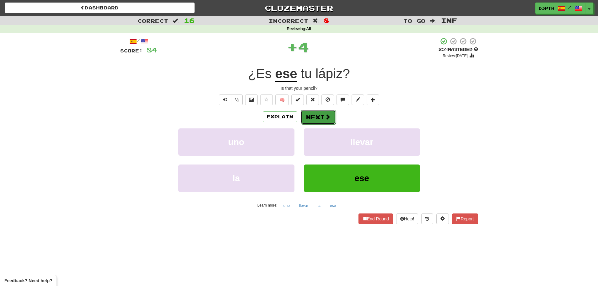
click at [314, 116] on button "Next" at bounding box center [318, 117] width 35 height 14
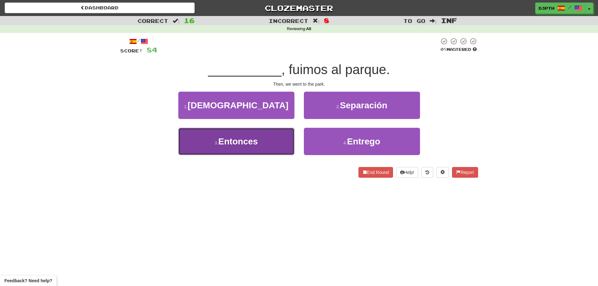
click at [260, 140] on button "3 . Entonces" at bounding box center [236, 141] width 116 height 27
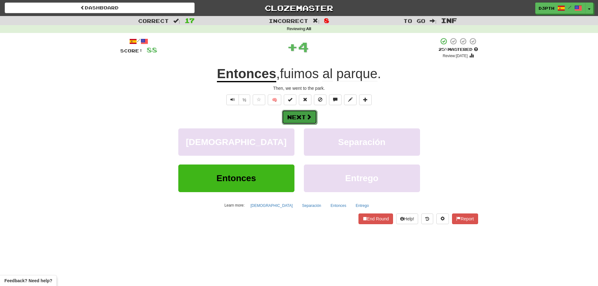
click at [304, 118] on button "Next" at bounding box center [299, 117] width 35 height 14
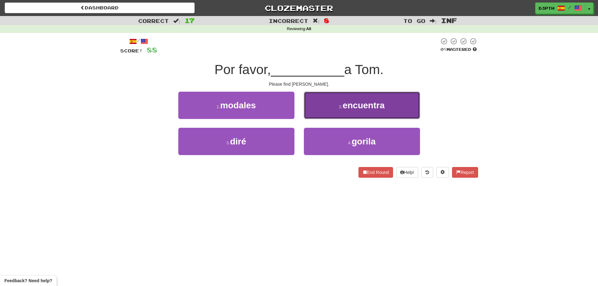
click at [352, 106] on span "encuentra" at bounding box center [363, 105] width 42 height 10
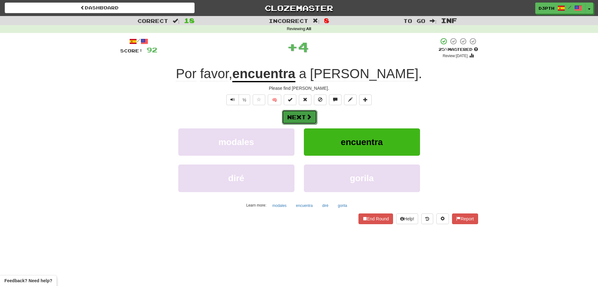
click at [299, 110] on button "Next" at bounding box center [299, 117] width 35 height 14
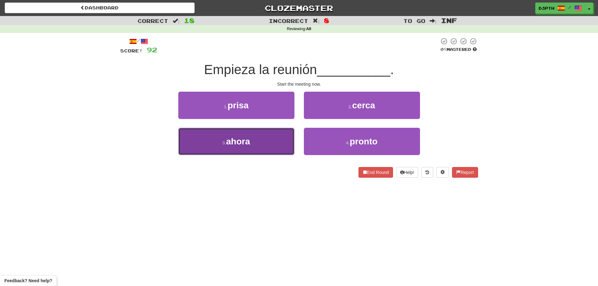
click at [280, 144] on button "3 . ahora" at bounding box center [236, 141] width 116 height 27
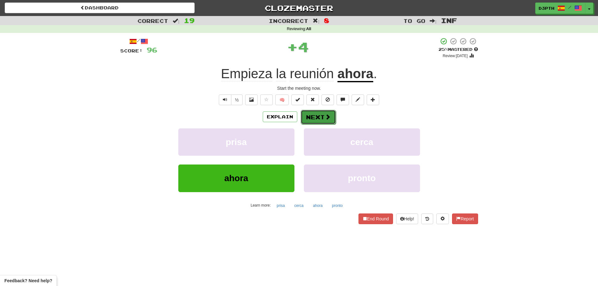
click at [317, 119] on button "Next" at bounding box center [318, 117] width 35 height 14
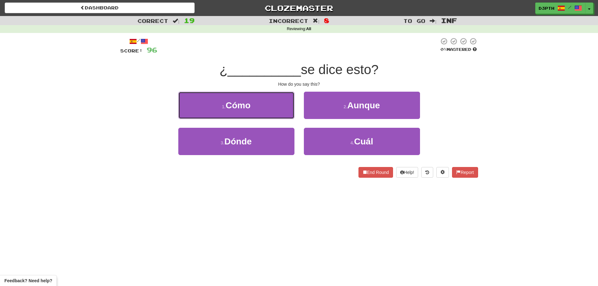
click at [268, 108] on button "1 . Cómo" at bounding box center [236, 105] width 116 height 27
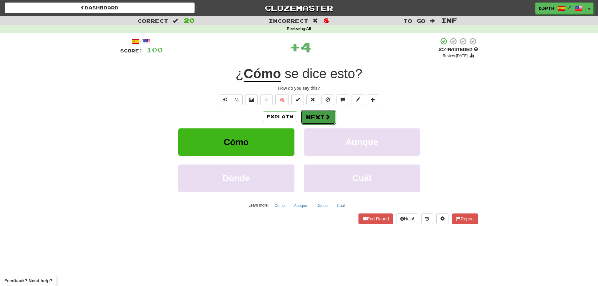
click at [302, 116] on button "Next" at bounding box center [318, 117] width 35 height 14
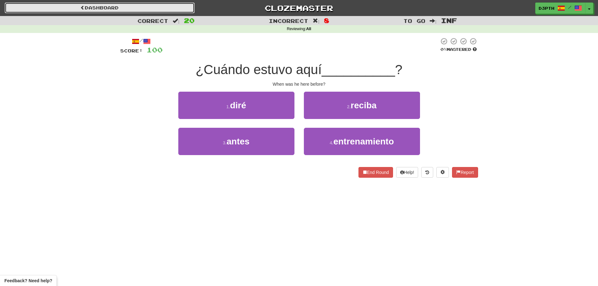
click at [100, 8] on link "Dashboard" at bounding box center [100, 8] width 190 height 11
